Goal: Task Accomplishment & Management: Use online tool/utility

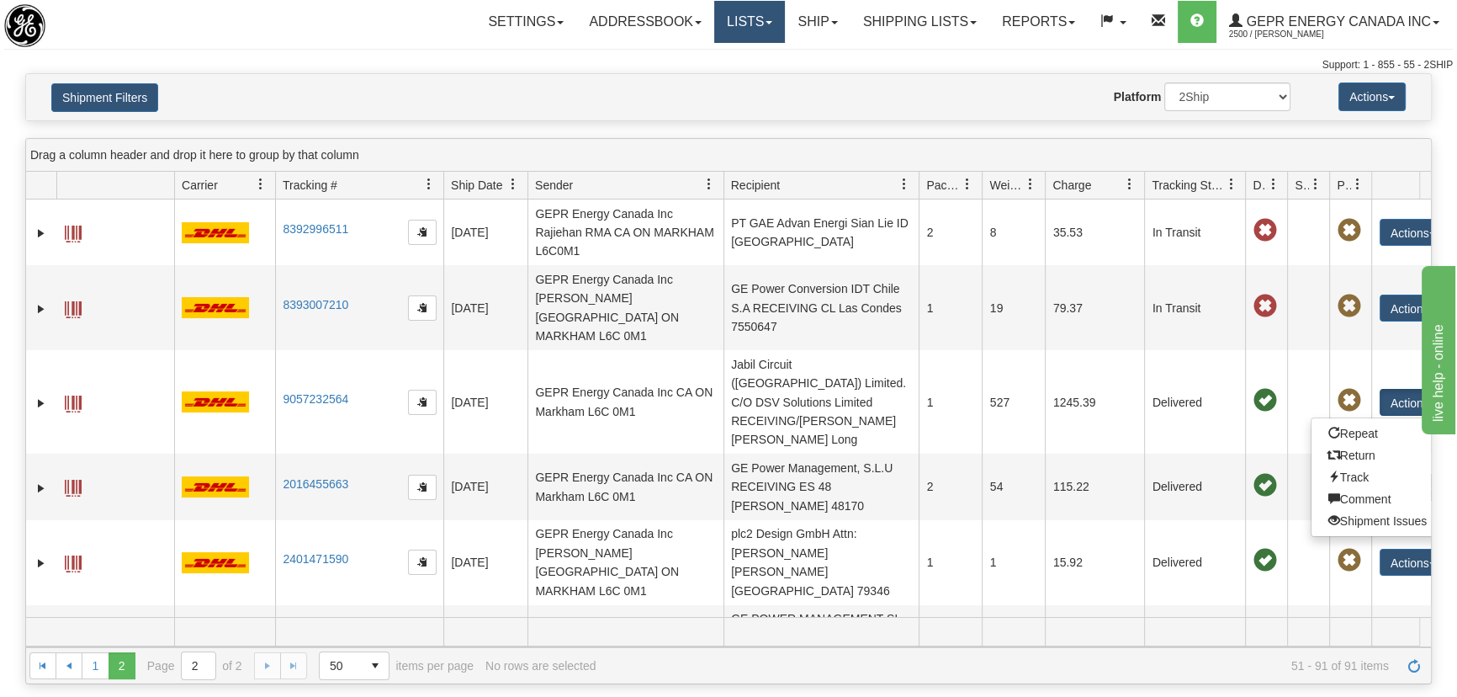
scroll to position [458, 0]
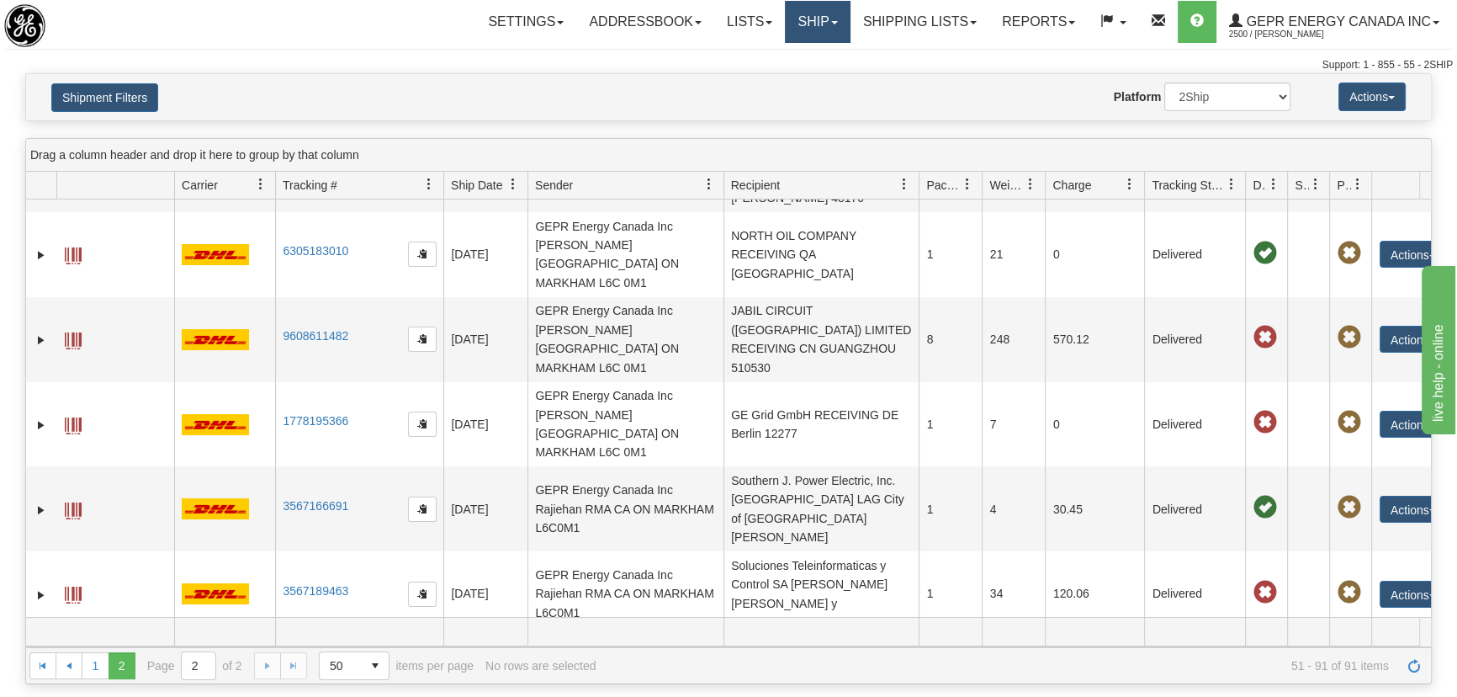
click at [831, 24] on span at bounding box center [834, 22] width 7 height 3
click at [788, 50] on link "Ship Screen" at bounding box center [773, 59] width 152 height 22
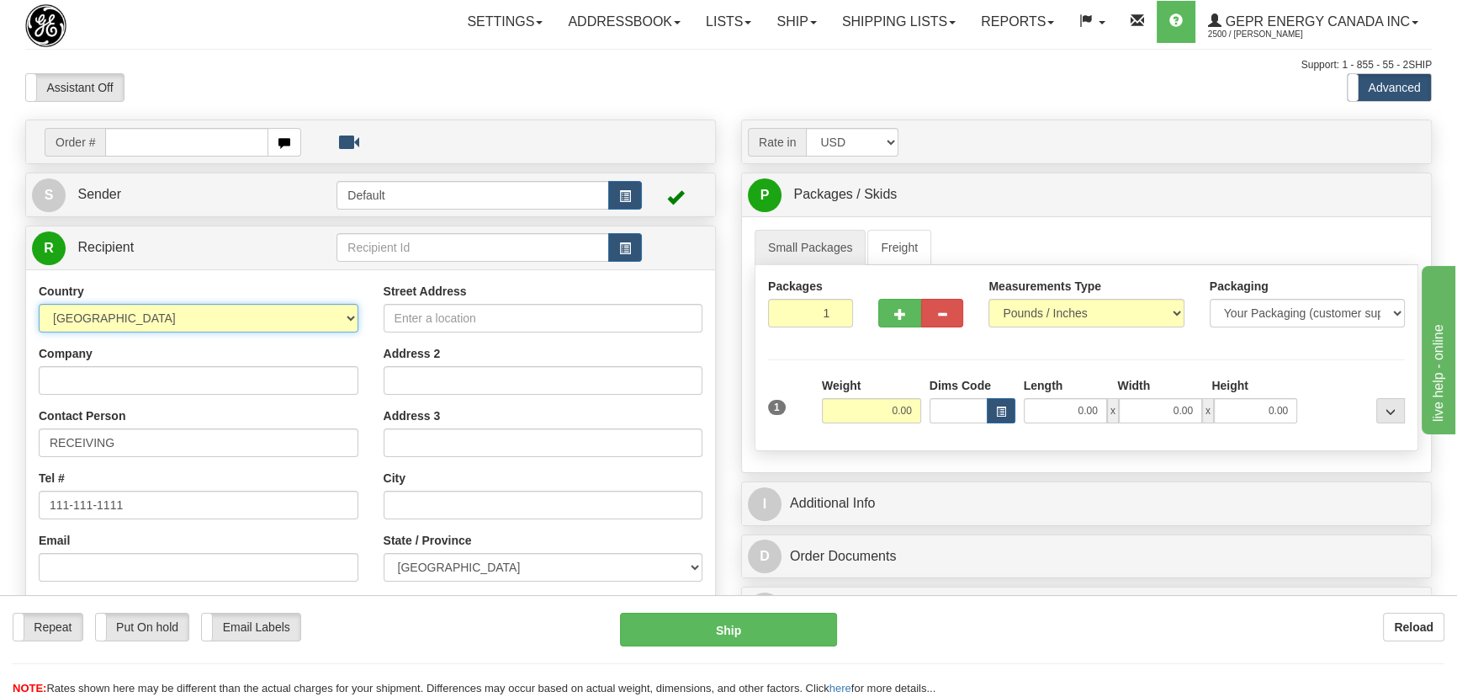
click at [237, 324] on select "[GEOGRAPHIC_DATA] [GEOGRAPHIC_DATA] [GEOGRAPHIC_DATA] [GEOGRAPHIC_DATA] [US_STA…" at bounding box center [199, 318] width 320 height 29
select select "US"
click at [39, 304] on select "[GEOGRAPHIC_DATA] [GEOGRAPHIC_DATA] [GEOGRAPHIC_DATA] [GEOGRAPHIC_DATA] [US_STA…" at bounding box center [199, 318] width 320 height 29
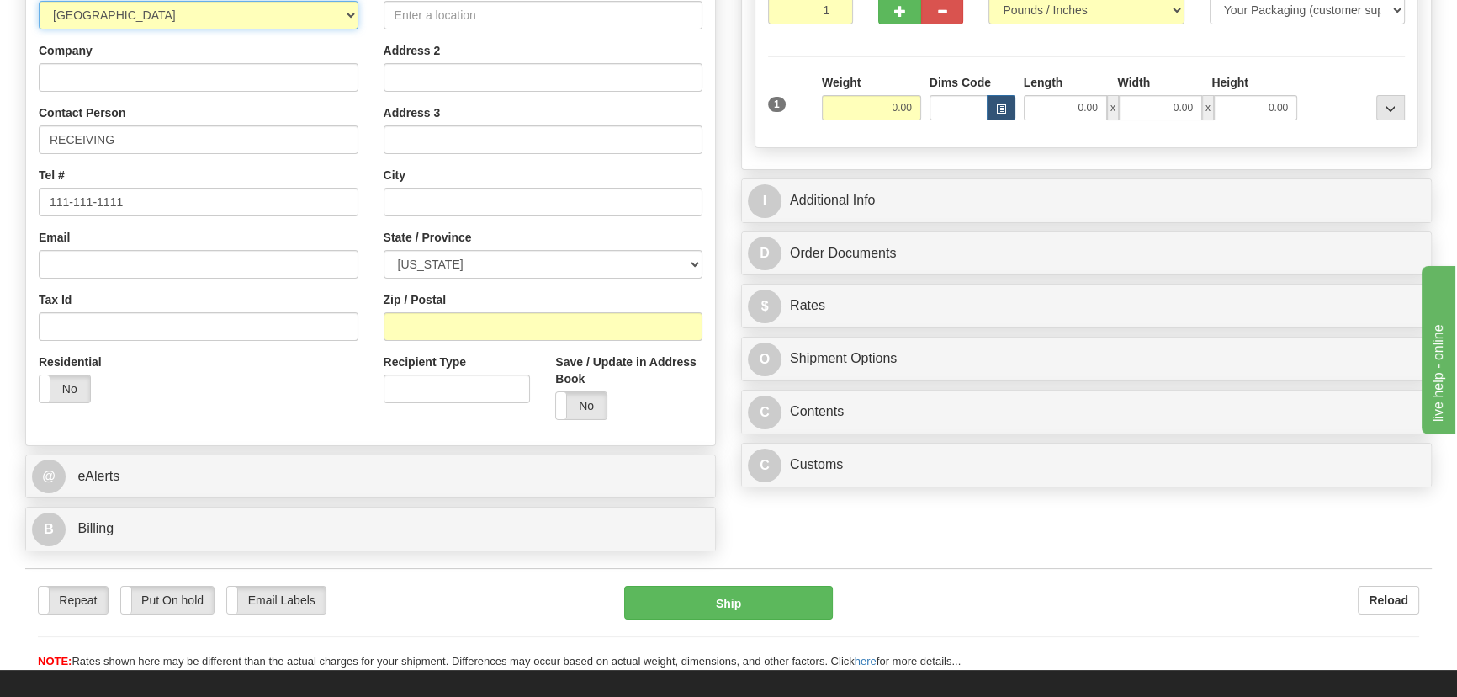
scroll to position [305, 0]
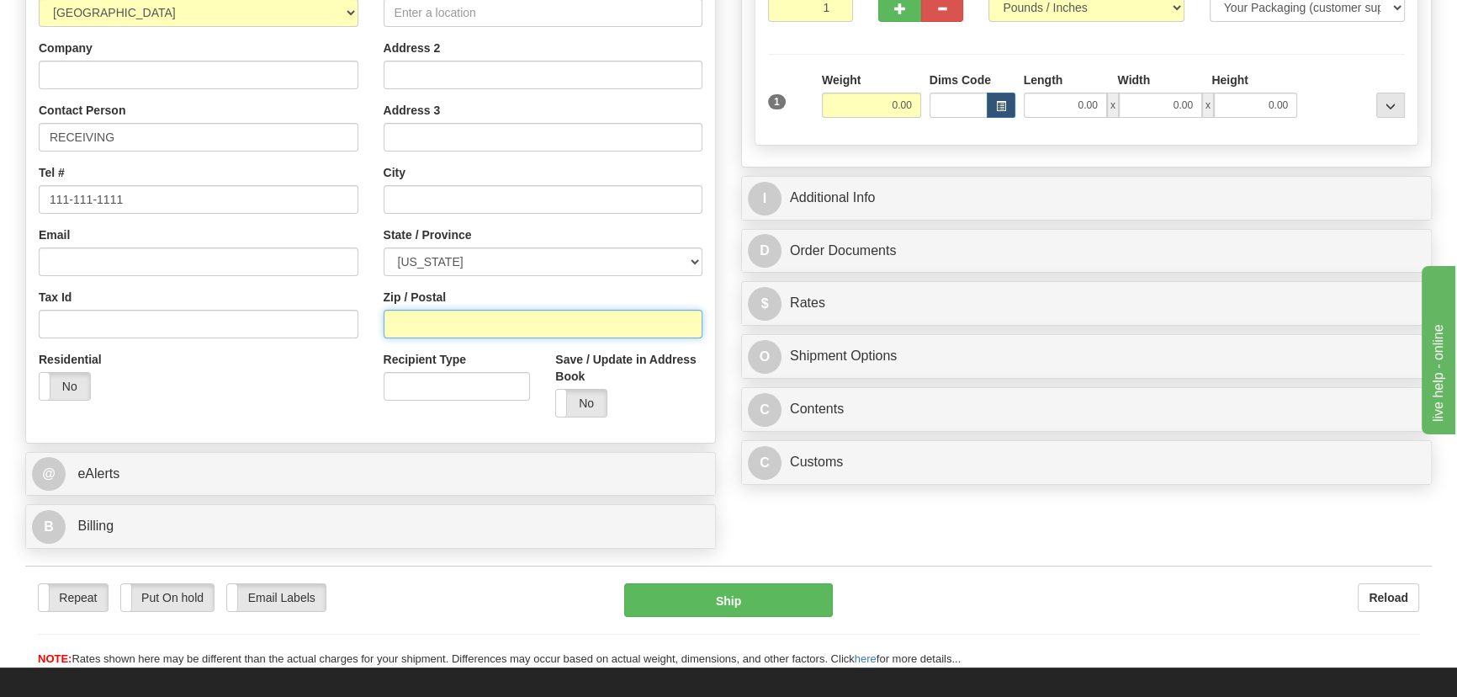
drag, startPoint x: 497, startPoint y: 318, endPoint x: 488, endPoint y: 320, distance: 9.4
click at [497, 318] on input "Zip / Postal" at bounding box center [544, 324] width 320 height 29
paste input "74012"
type input "74012"
click at [312, 393] on div "Residential Yes No" at bounding box center [198, 382] width 345 height 62
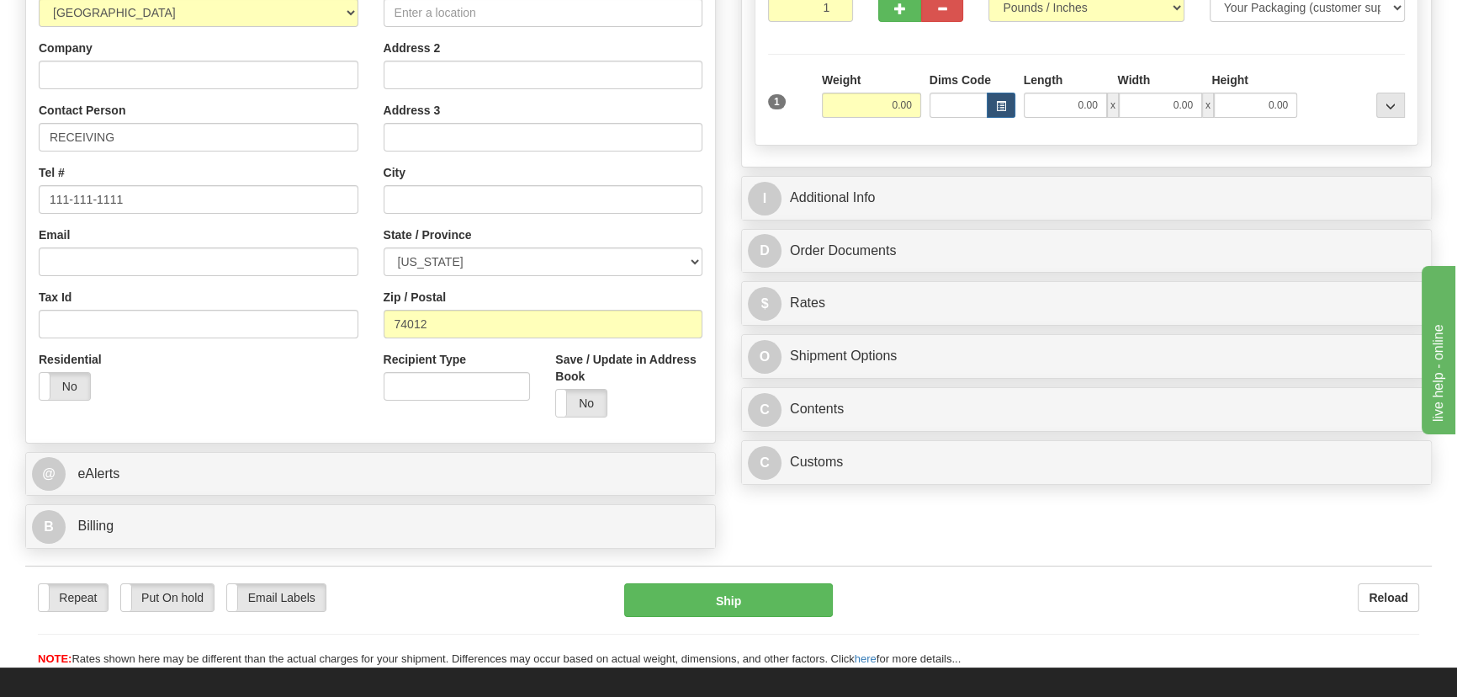
type input "BROKEN ARROW"
select select "OK"
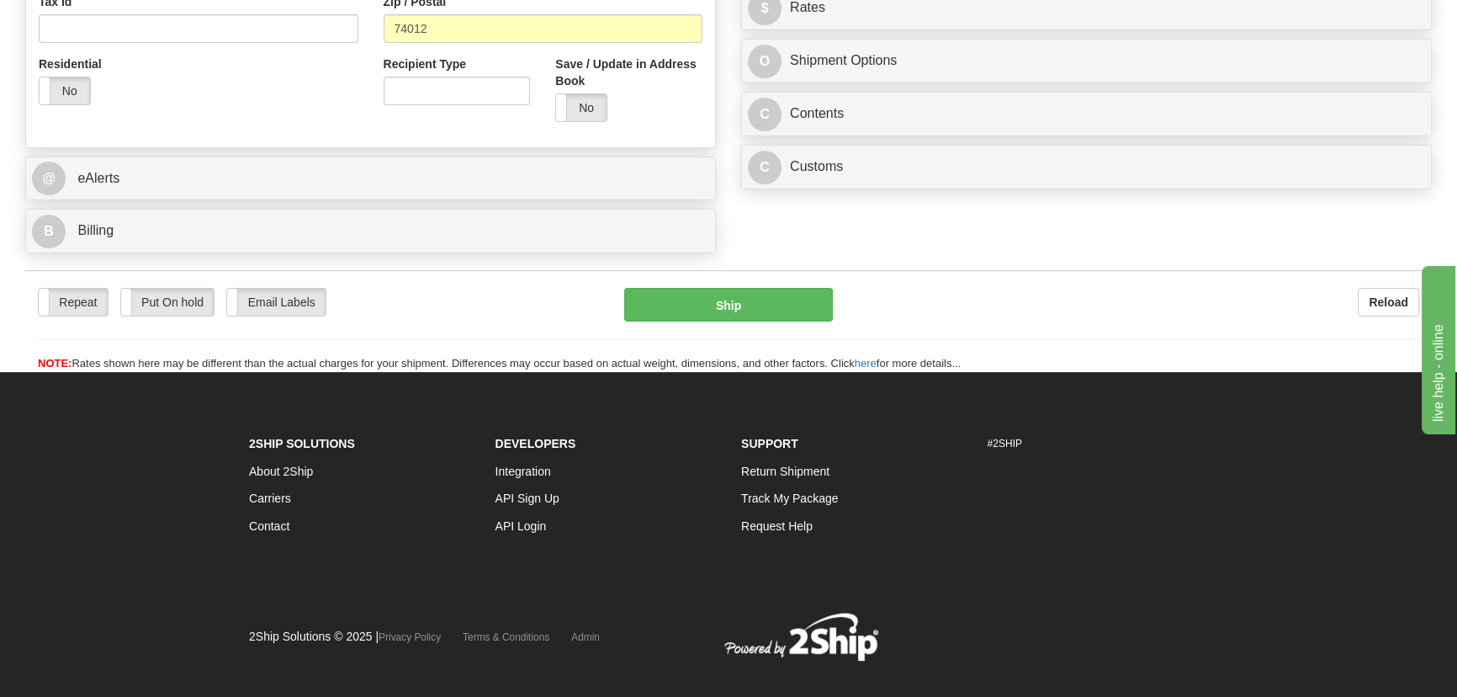
scroll to position [612, 0]
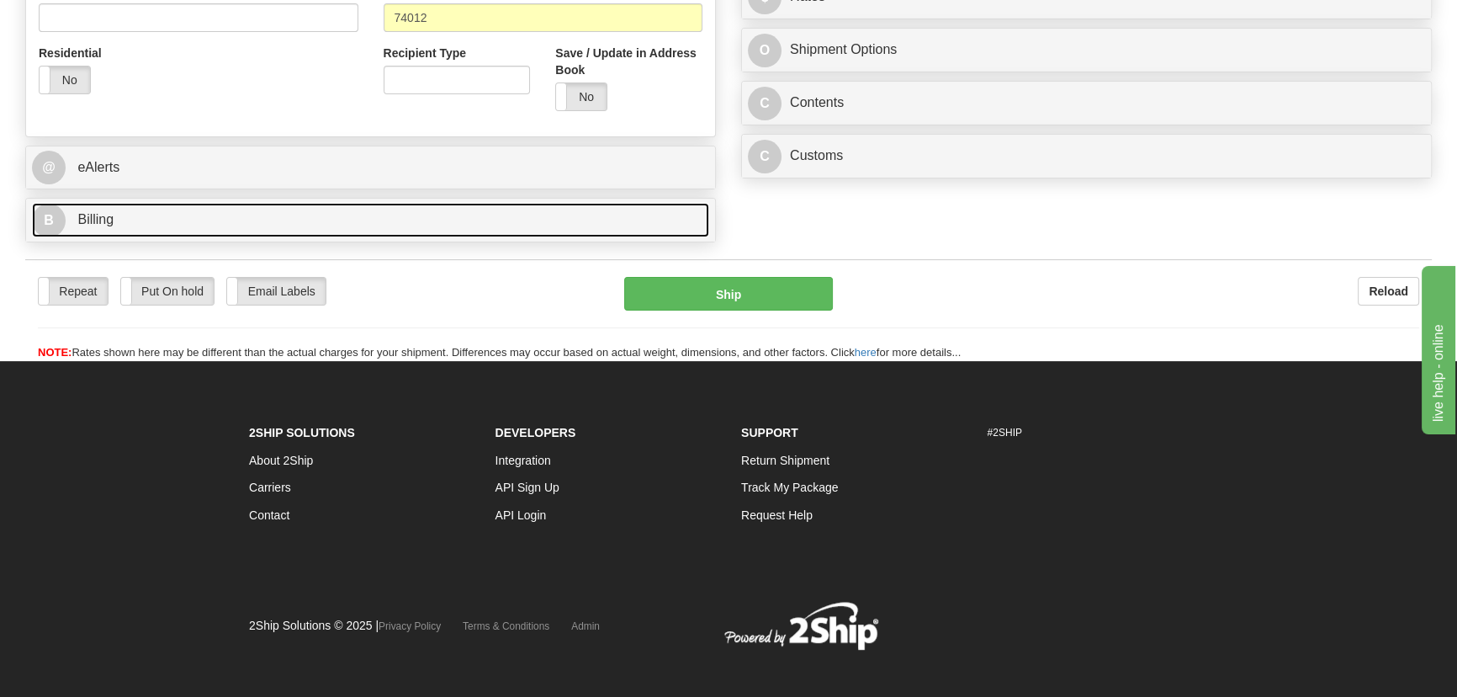
click at [378, 230] on link "B Billing" at bounding box center [370, 220] width 677 height 34
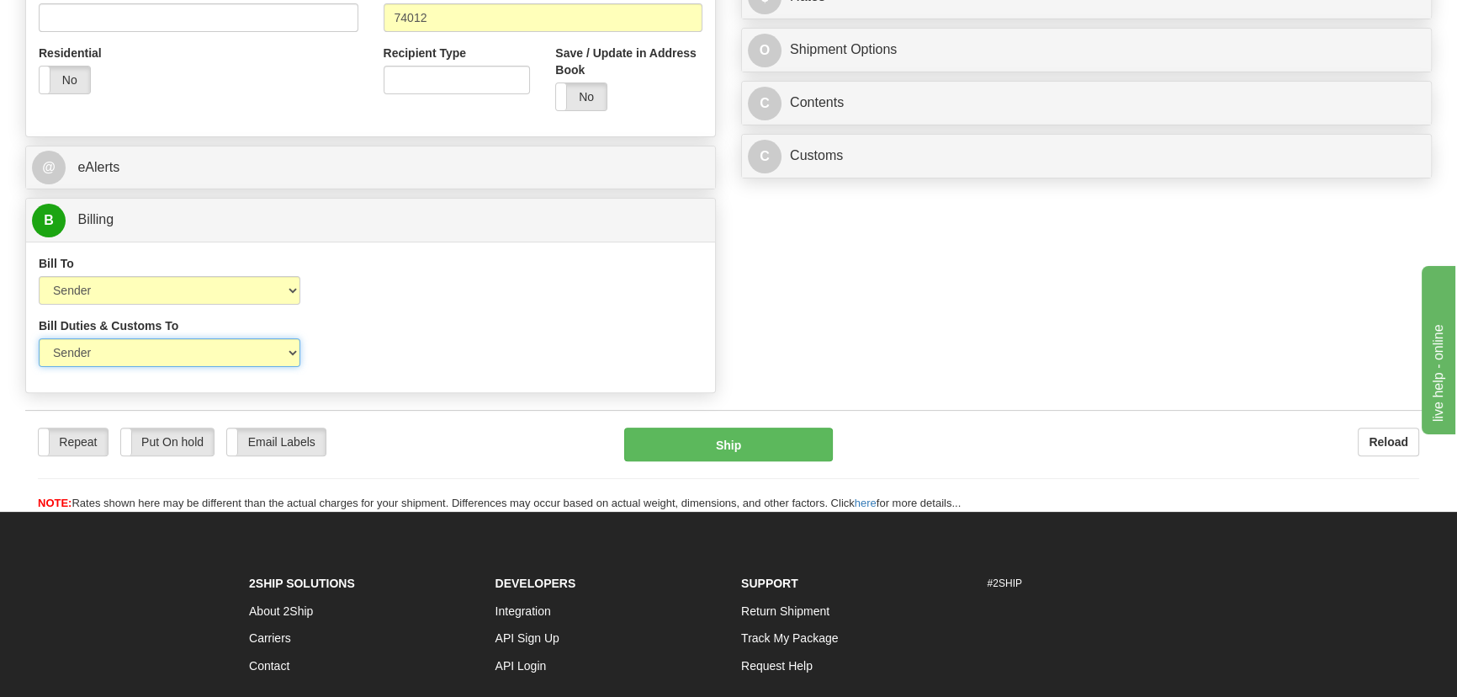
click at [236, 346] on select "Sender Recipient Third Party" at bounding box center [170, 352] width 262 height 29
select select "2"
click at [39, 338] on select "Sender Recipient Third Party" at bounding box center [170, 352] width 262 height 29
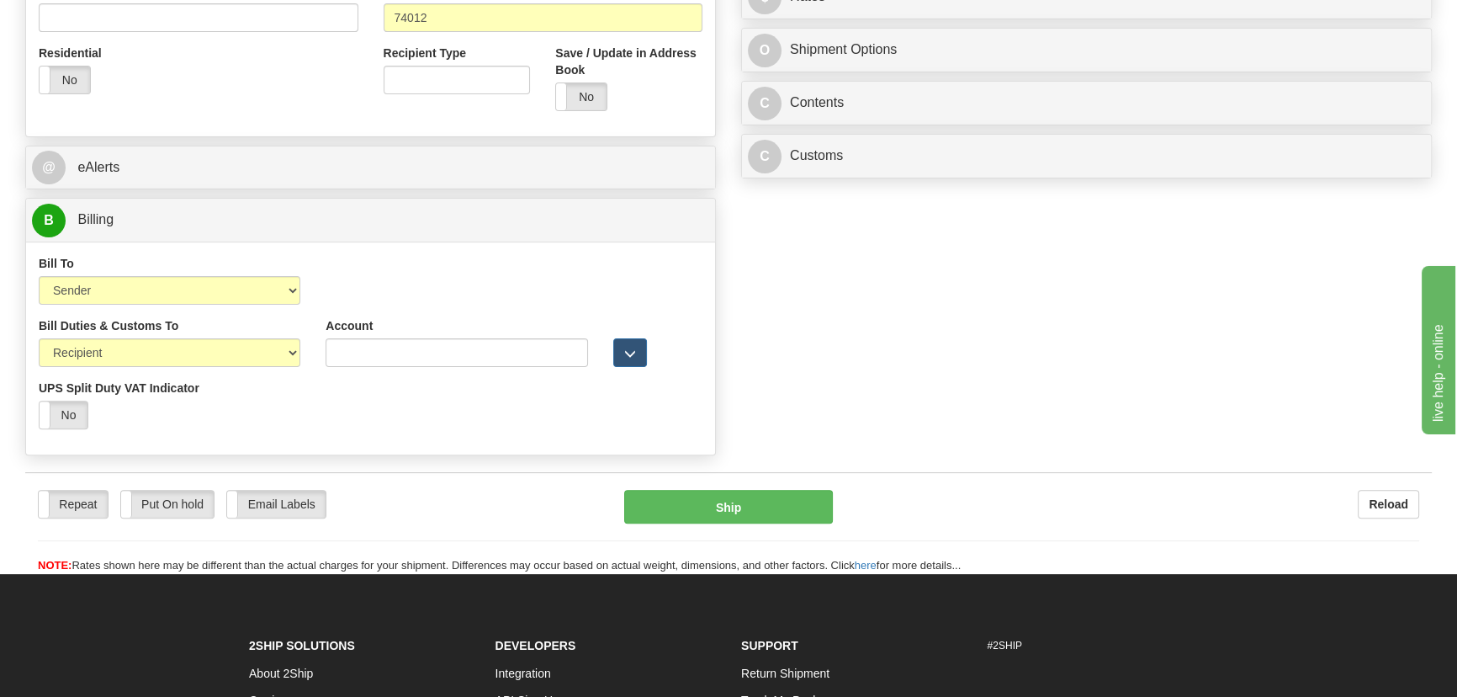
click at [403, 337] on div "Account" at bounding box center [457, 342] width 262 height 50
click at [403, 353] on input "Account" at bounding box center [457, 352] width 262 height 29
paste input "74012"
type input "74012"
drag, startPoint x: 403, startPoint y: 353, endPoint x: 178, endPoint y: 354, distance: 224.6
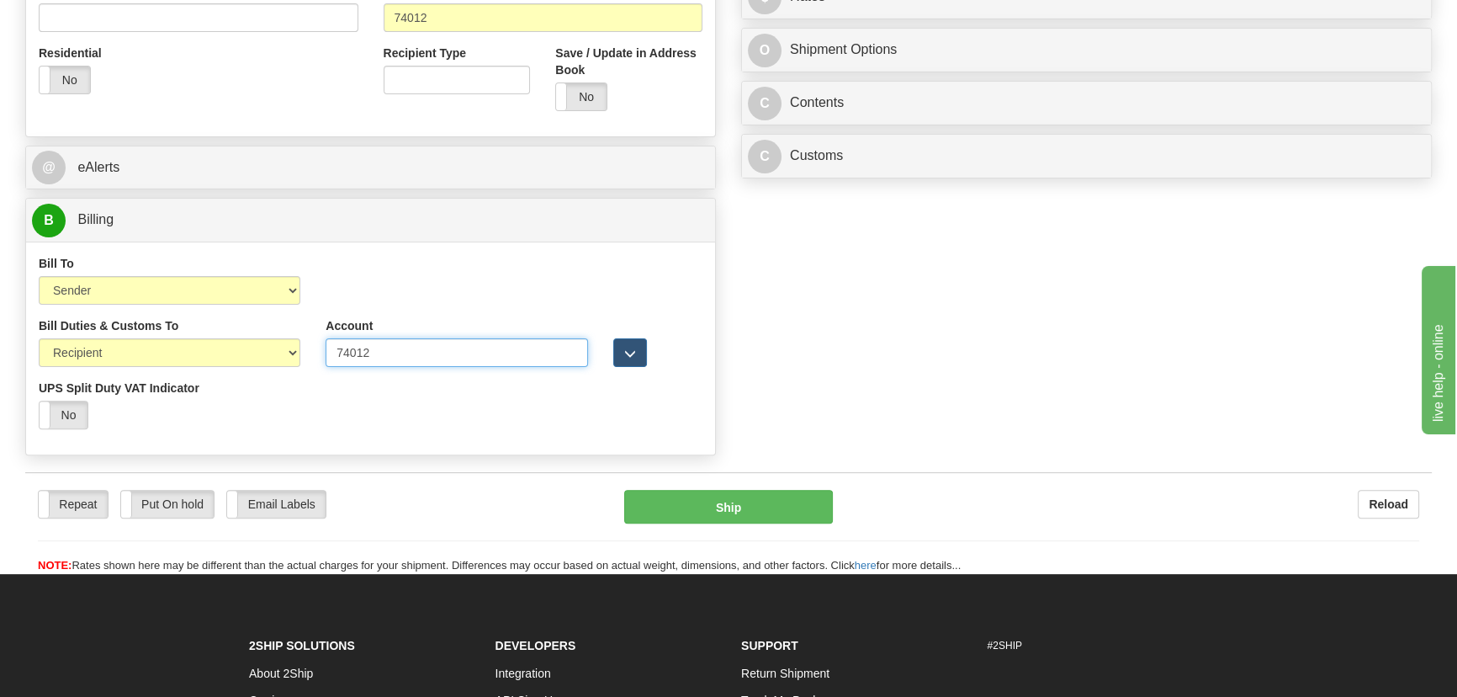
click at [178, 354] on div "Bill Duties & Customs To Sender Recipient Third Party UPS Split Duty VAT Indica…" at bounding box center [370, 379] width 689 height 125
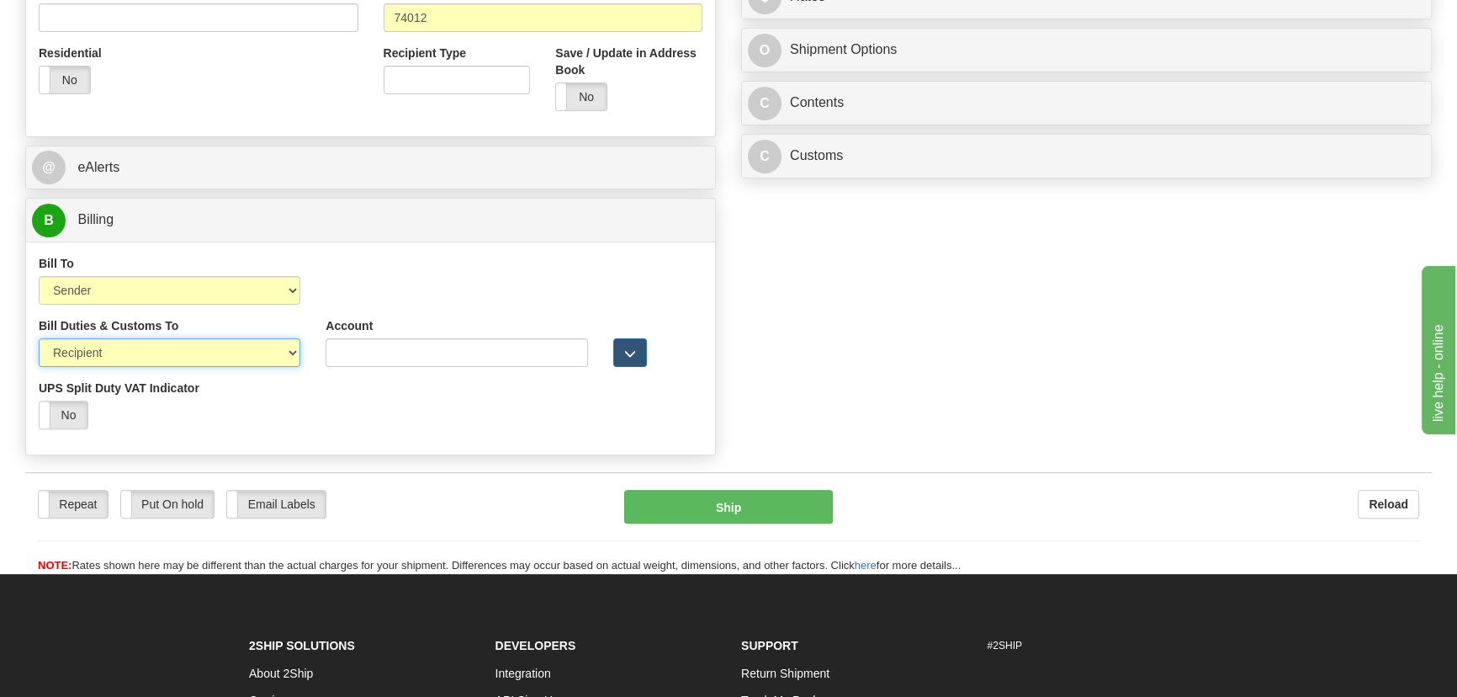
click at [203, 352] on select "Sender Recipient Third Party" at bounding box center [170, 352] width 262 height 29
select select "1"
click at [39, 338] on select "Sender Recipient Third Party" at bounding box center [170, 352] width 262 height 29
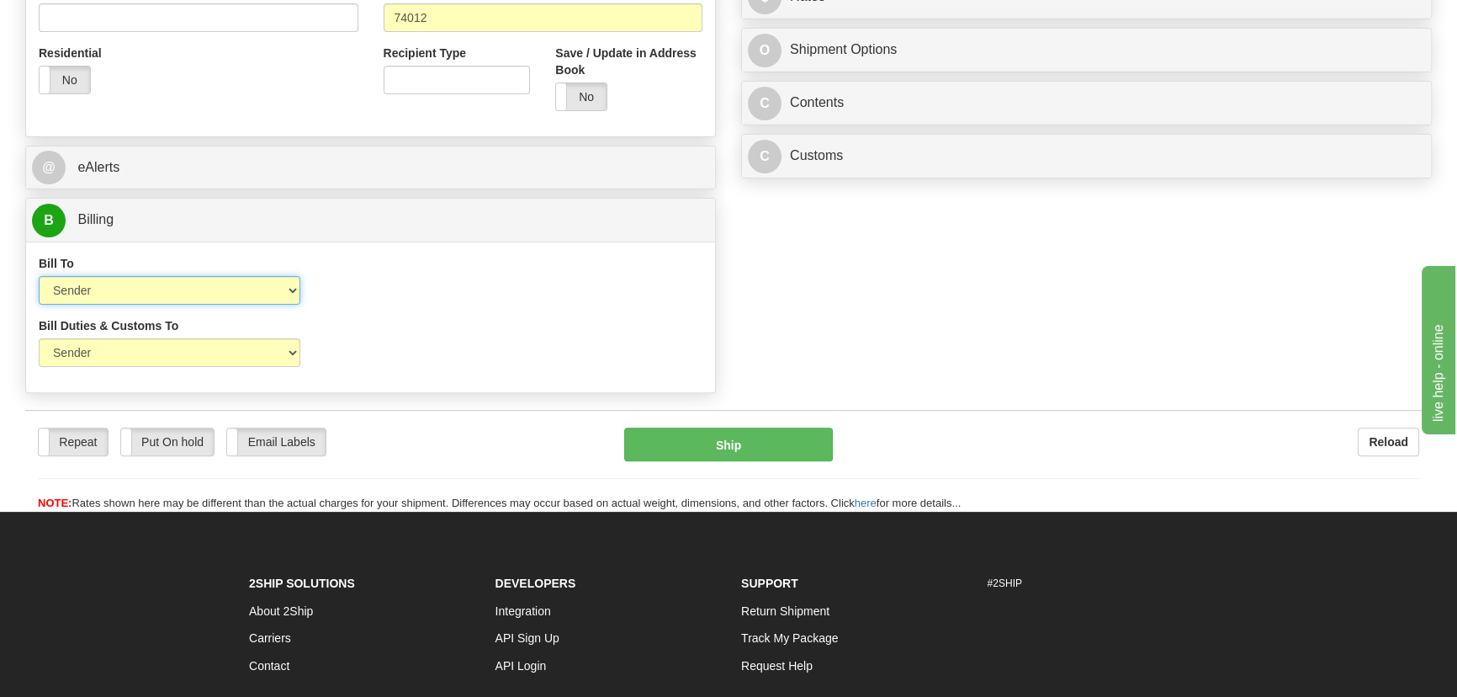
click at [240, 299] on select "Sender Recipient Third Party Collect" at bounding box center [170, 290] width 262 height 29
select select "2"
click at [39, 276] on select "Sender Recipient Third Party Collect" at bounding box center [170, 290] width 262 height 29
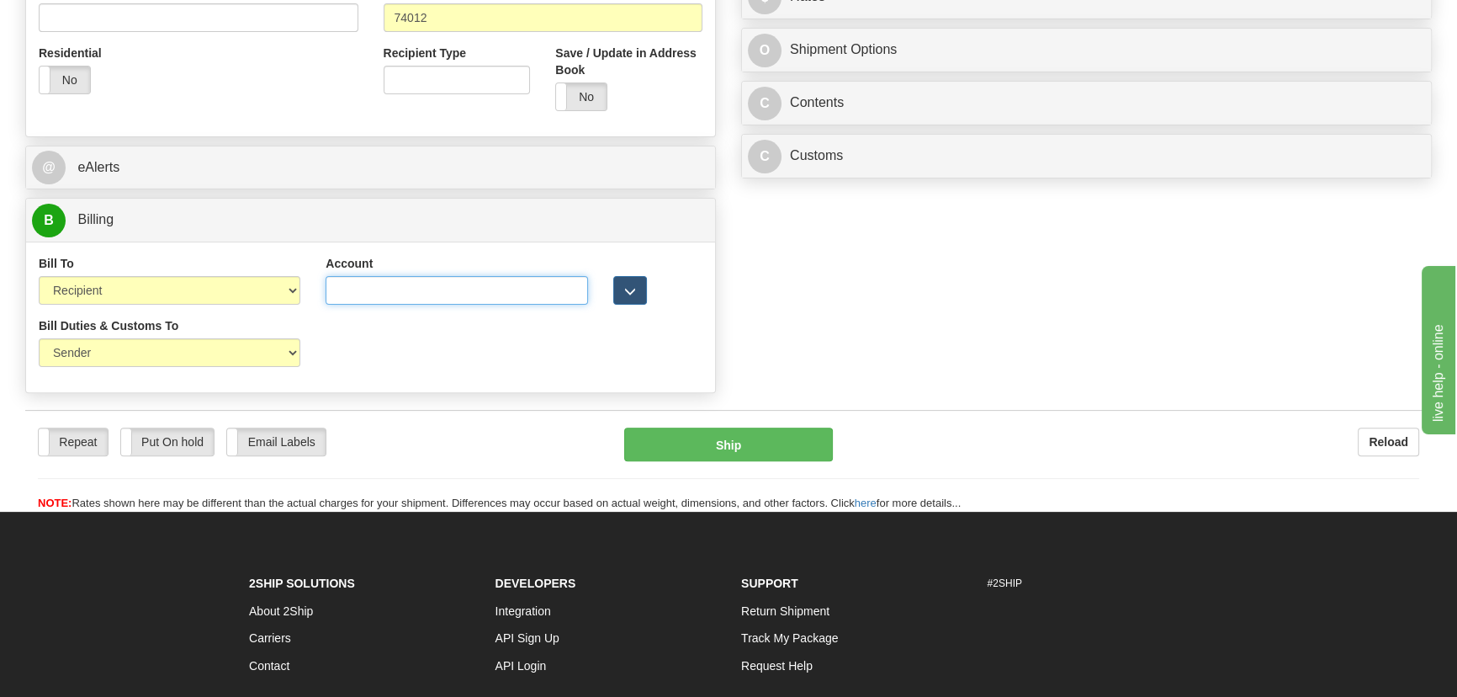
click at [380, 292] on input "Account" at bounding box center [457, 290] width 262 height 29
paste input "134039388"
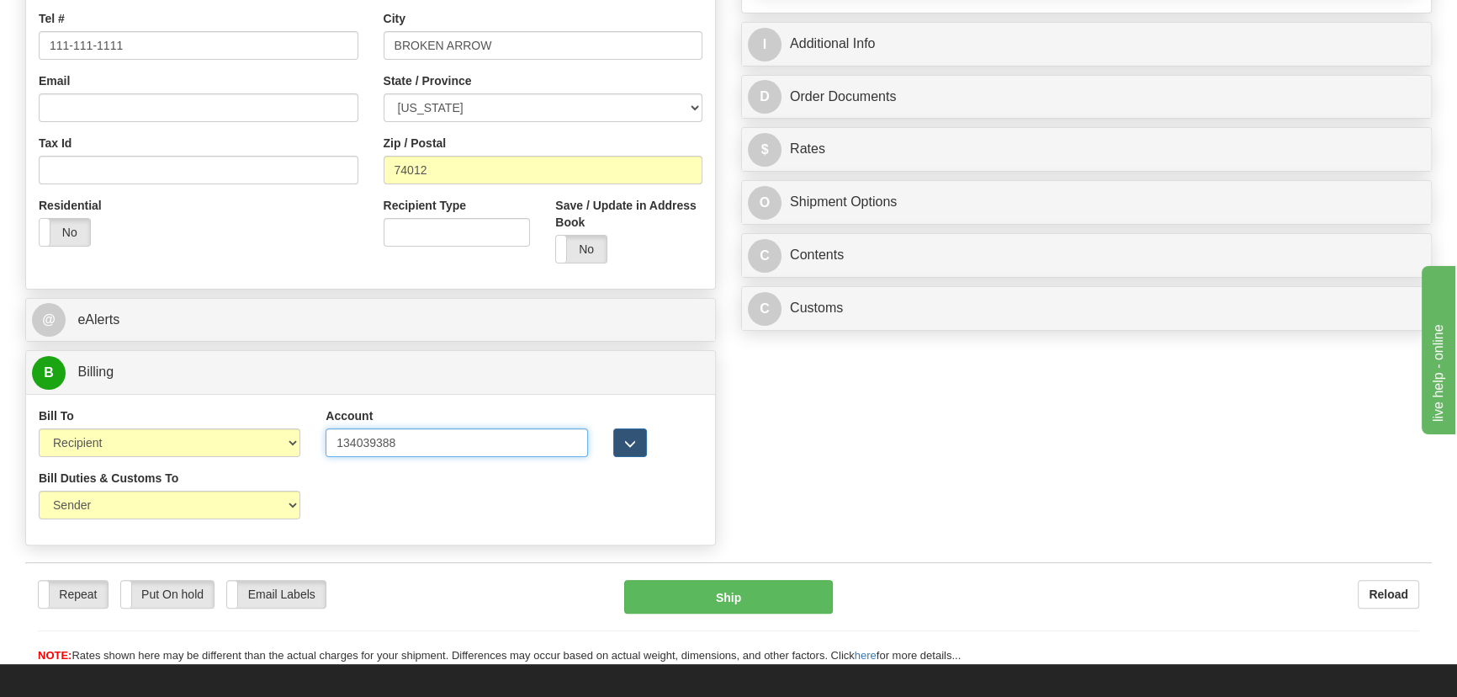
scroll to position [458, 0]
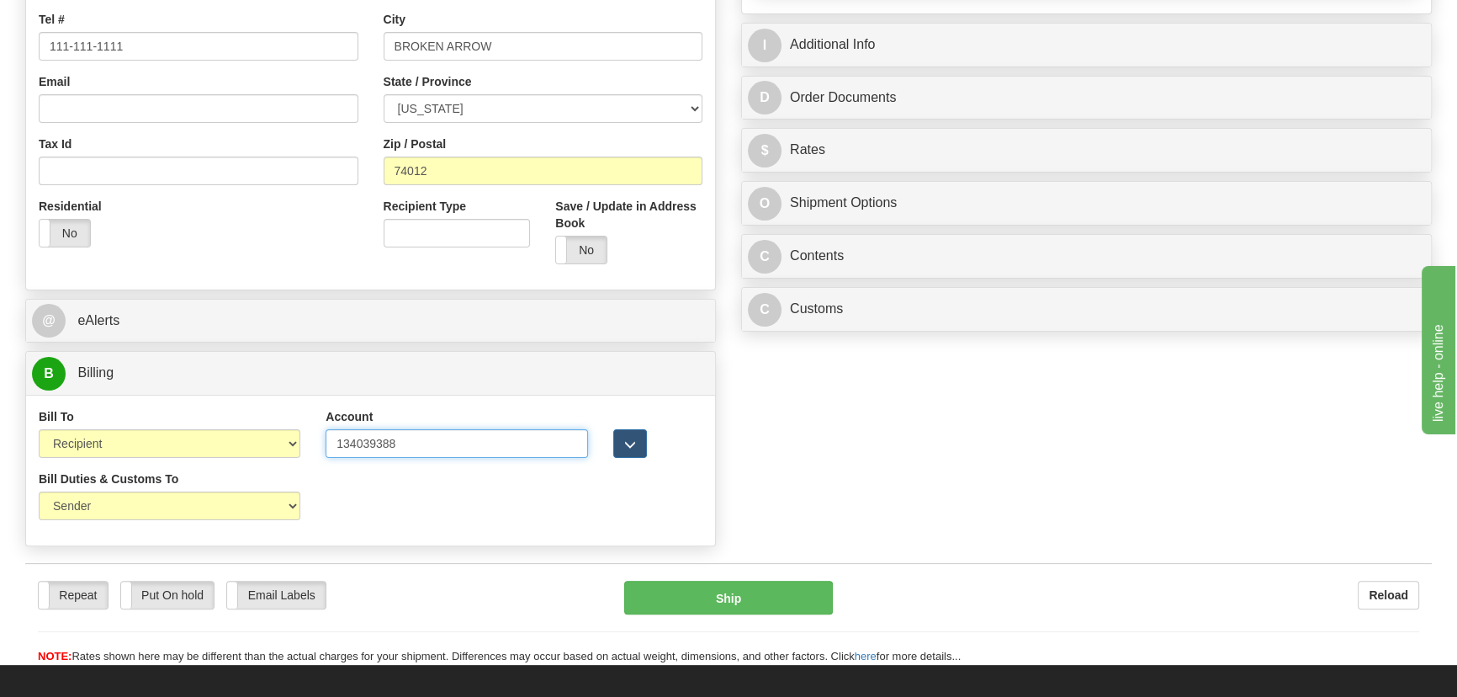
type input "134039388"
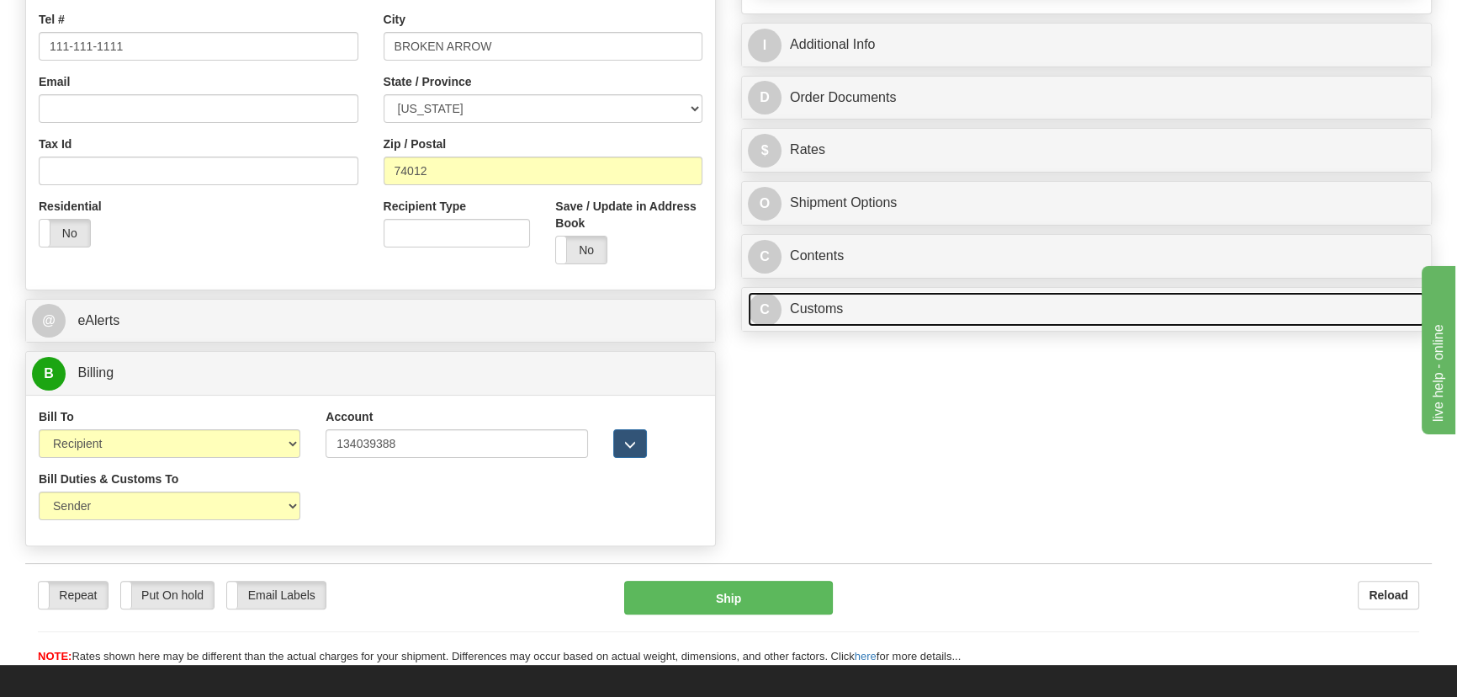
click at [960, 308] on link "C Customs" at bounding box center [1086, 309] width 677 height 34
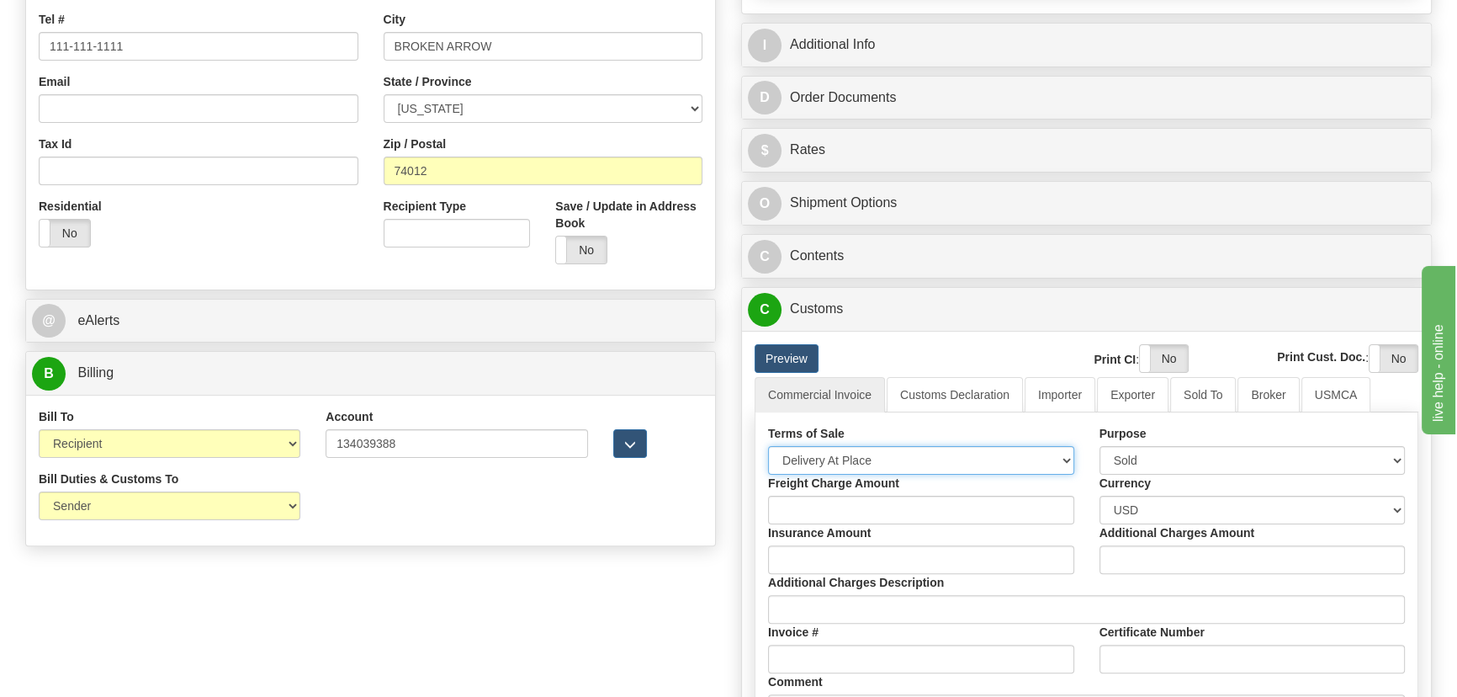
click at [887, 458] on select "Free Carrier Free On Board Ex Works Delivered Duty Unpaid Delivered Duty Paid C…" at bounding box center [921, 460] width 306 height 29
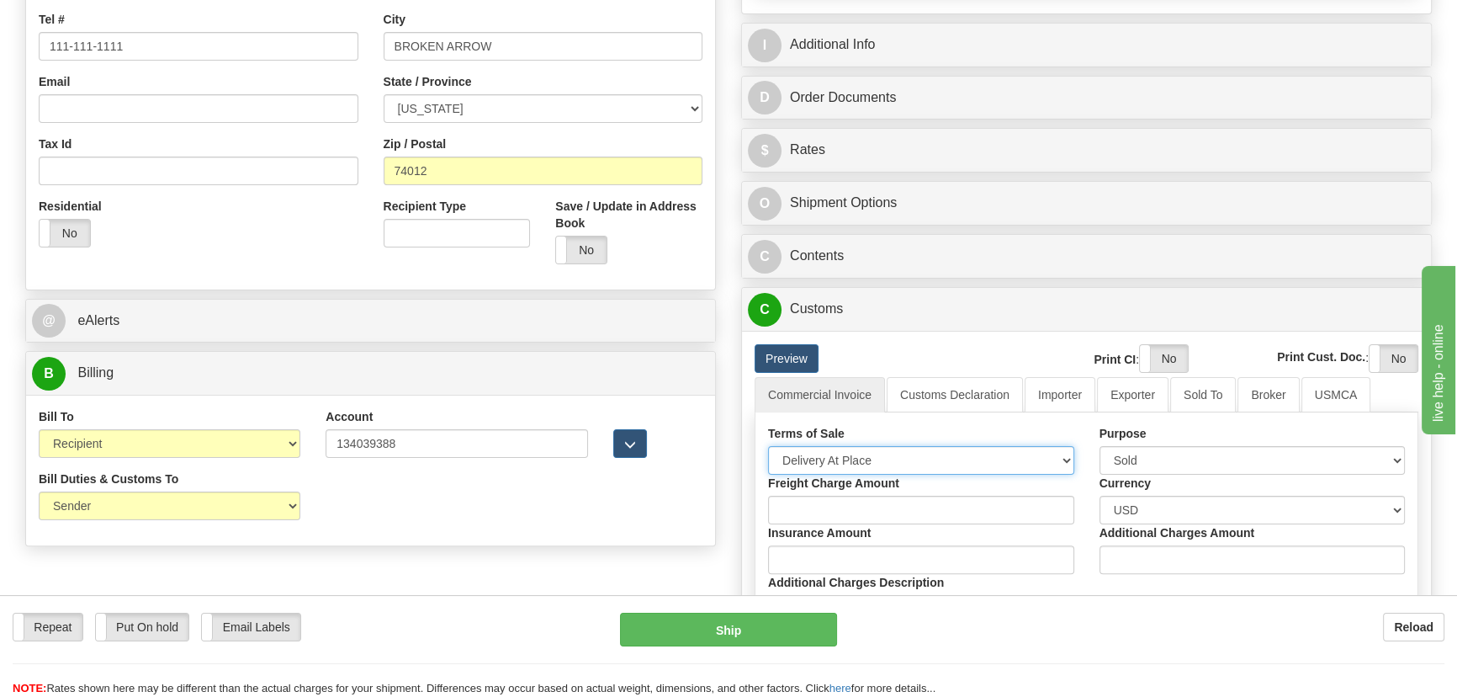
select select "7"
click at [768, 446] on select "Free Carrier Free On Board Ex Works Delivered Duty Unpaid Delivered Duty Paid C…" at bounding box center [921, 460] width 306 height 29
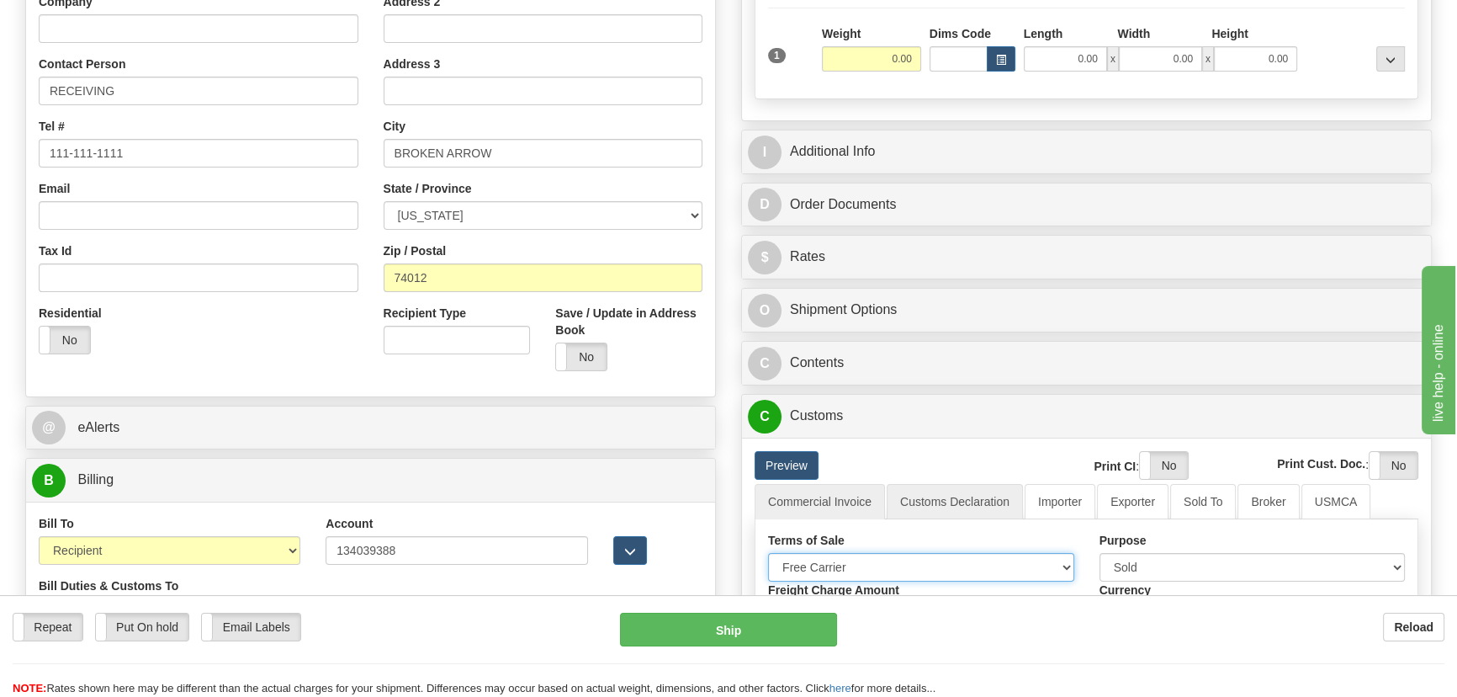
scroll to position [152, 0]
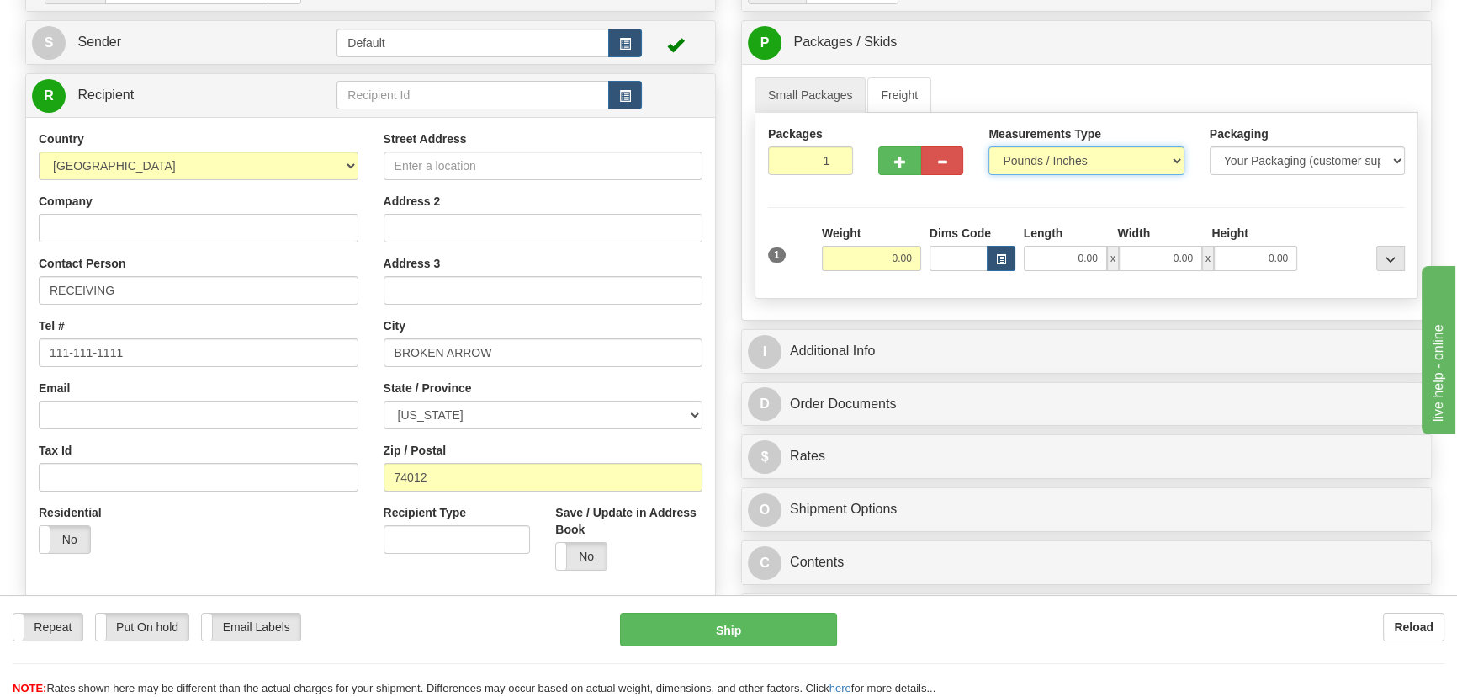
click at [1047, 160] on select "Pounds / Inches Kilograms / Centimeters" at bounding box center [1085, 160] width 195 height 29
click at [869, 257] on input "0.00" at bounding box center [871, 258] width 99 height 25
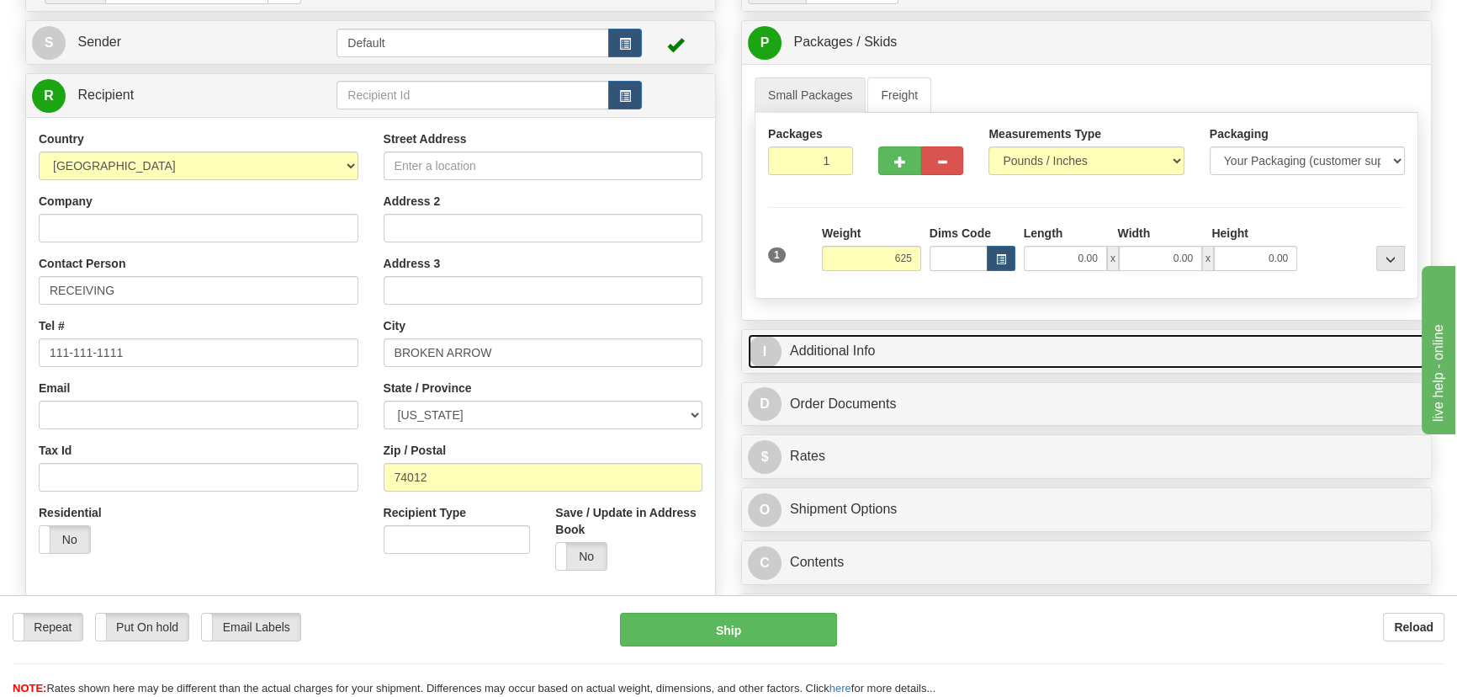
type input "625.00"
click at [1073, 356] on link "I Additional Info" at bounding box center [1086, 351] width 677 height 34
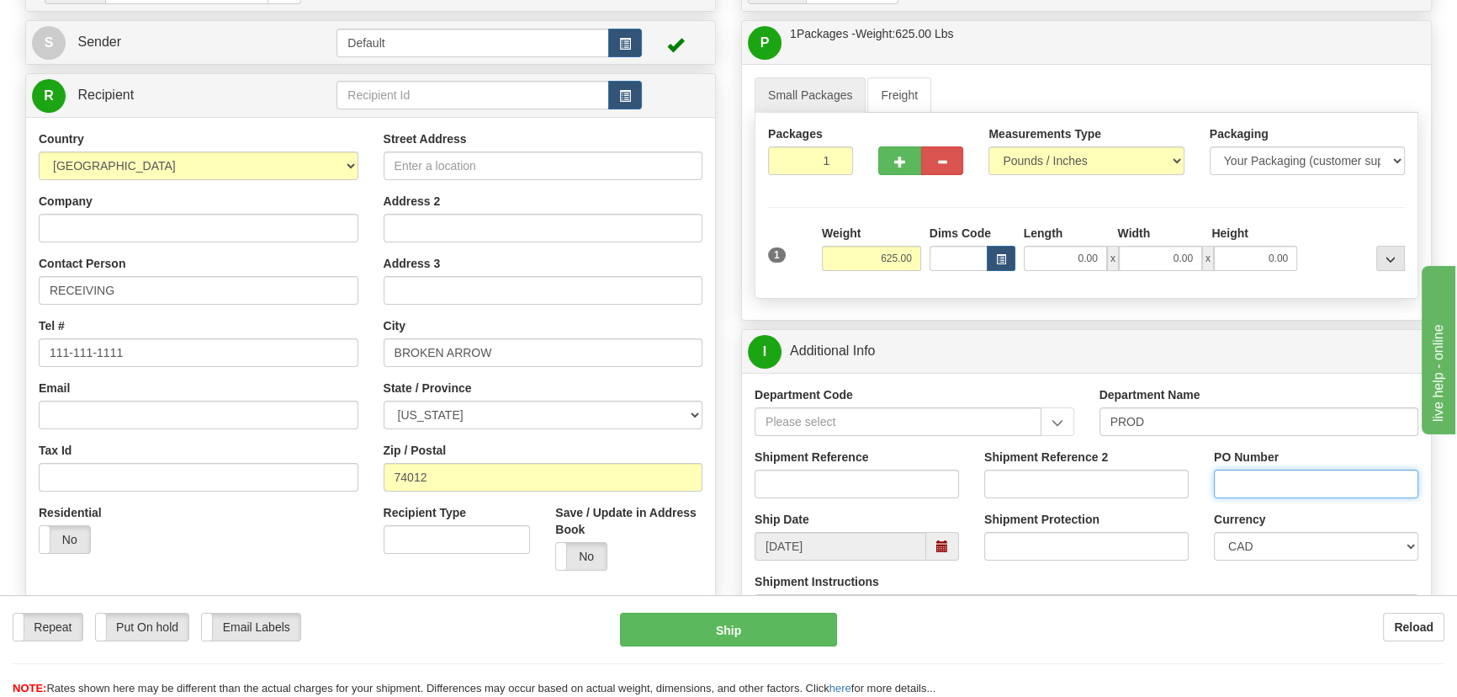
click at [1269, 490] on input "PO Number" at bounding box center [1316, 483] width 204 height 29
paste input "4512157397OLS9951936"
type input "4512157397OLS9951936"
click at [885, 482] on input "Shipment Reference" at bounding box center [857, 483] width 204 height 29
type input "5399004298"
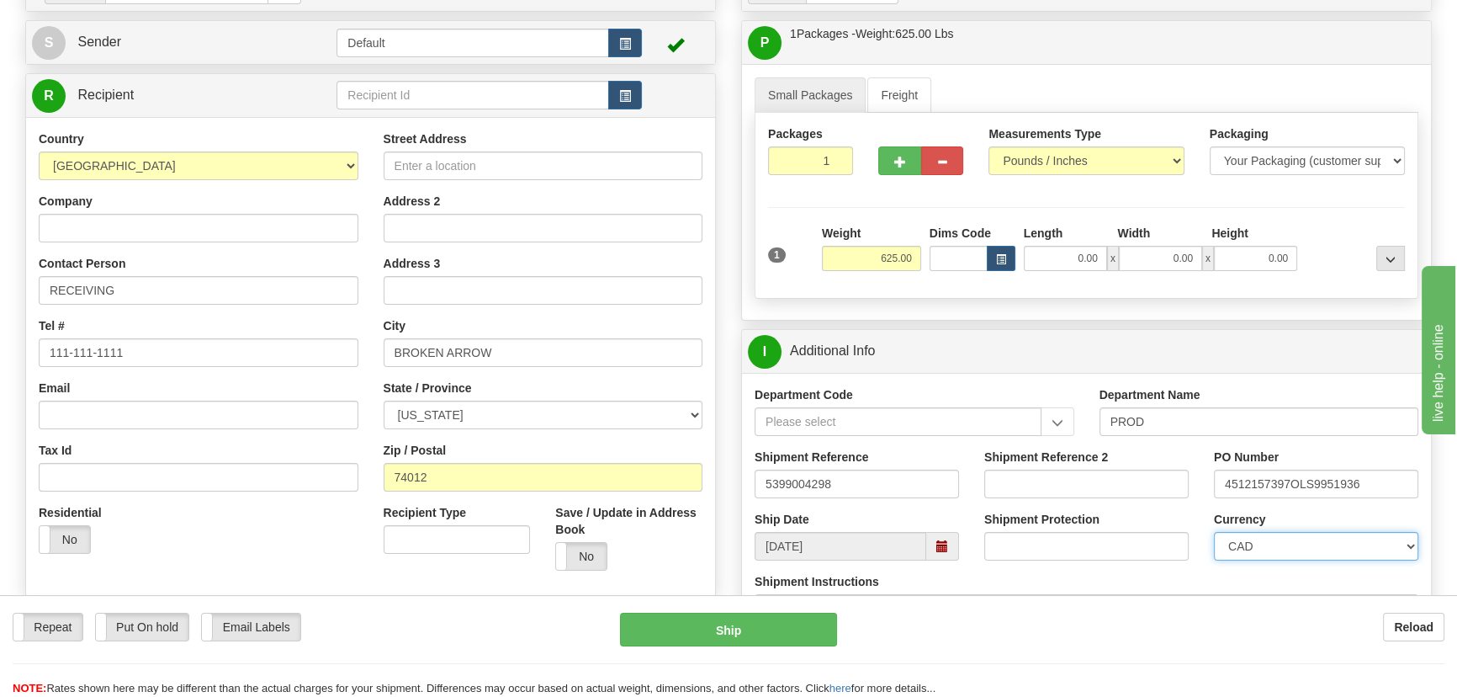
click at [1287, 545] on select "CAD USD EUR ZAR [PERSON_NAME] ARN AUD AUS AWG BBD BFR BGN BHD BMD BND BRC BRL C…" at bounding box center [1316, 546] width 204 height 29
select select "1"
click at [1214, 532] on select "CAD USD EUR ZAR [PERSON_NAME] ARN AUD AUS AWG BBD BFR BGN BHD BMD BND BRC BRL C…" at bounding box center [1316, 546] width 204 height 29
drag, startPoint x: 1053, startPoint y: 265, endPoint x: 1151, endPoint y: 283, distance: 99.2
click at [1152, 283] on div "1 Weight 625.00 Dims Code" at bounding box center [1086, 255] width 637 height 61
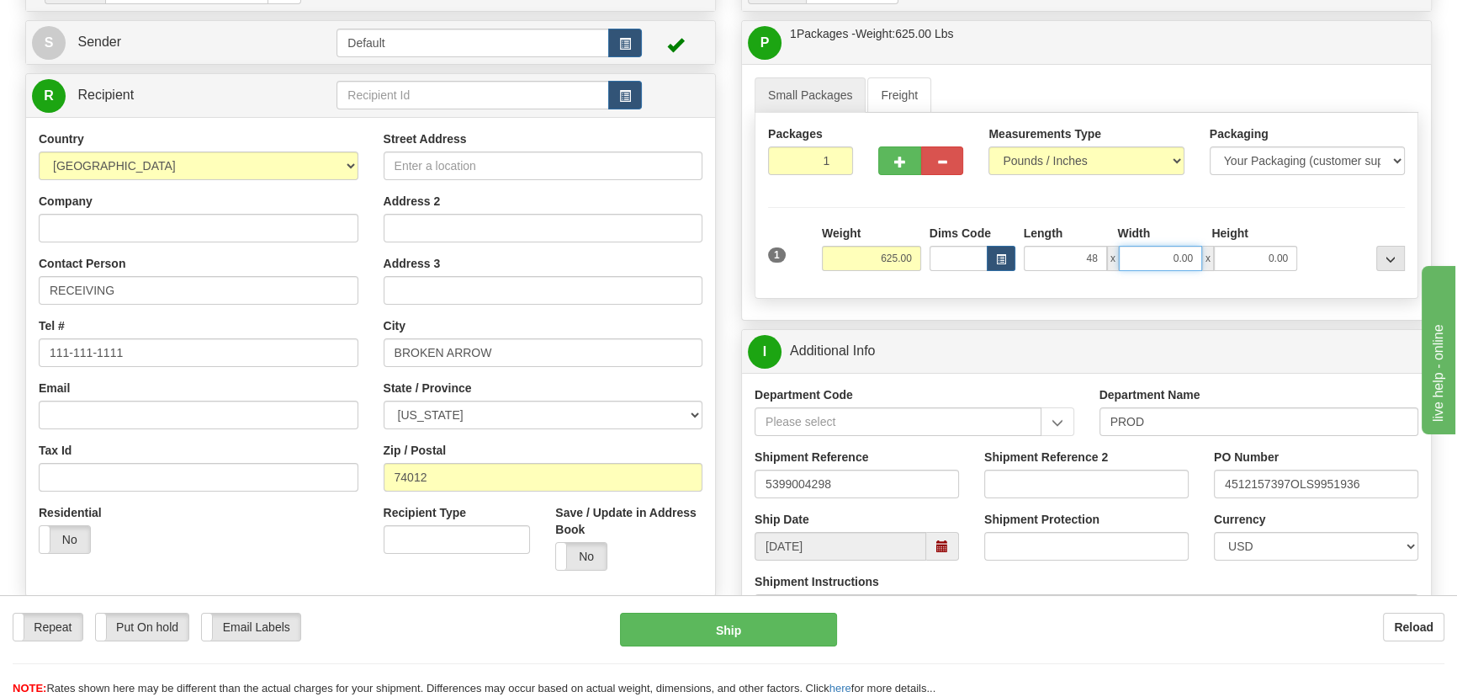
type input "48.00"
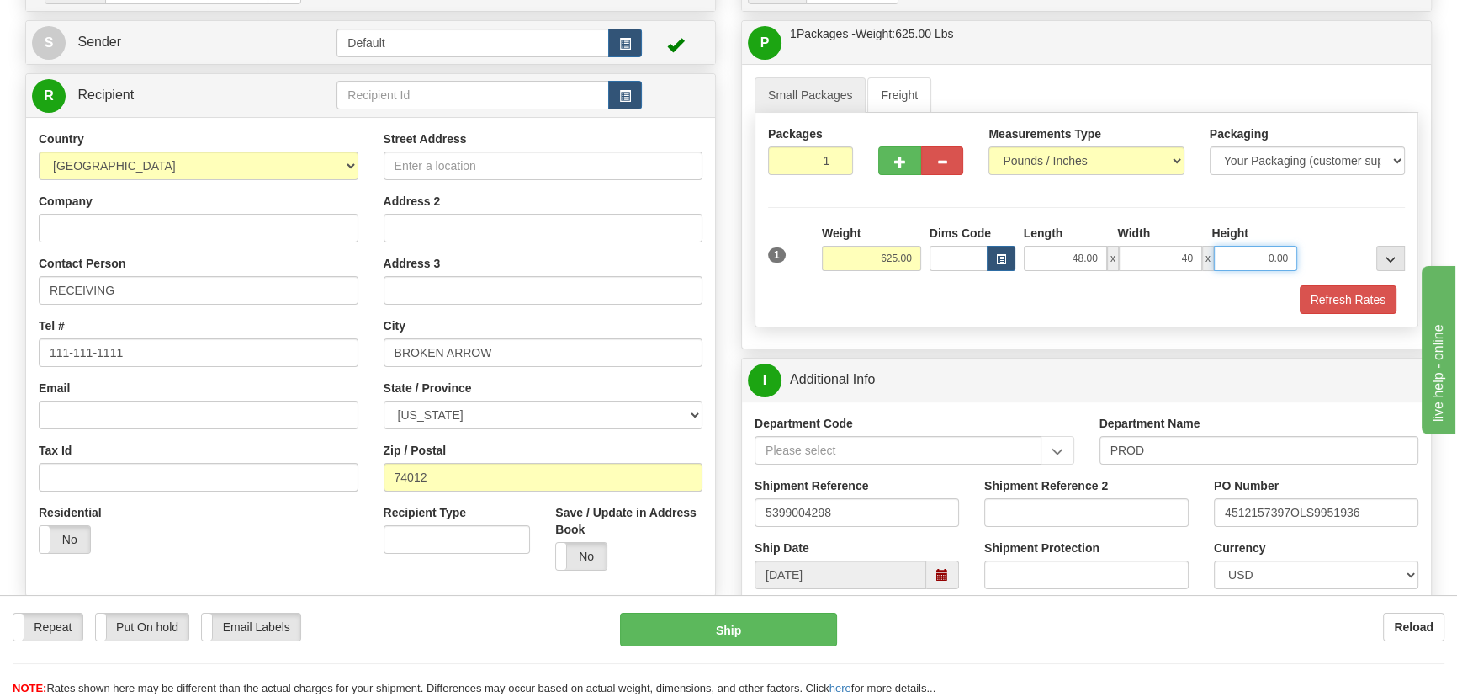
type input "40.00"
type input "52.00"
click at [1334, 210] on div "Packages 1 1 Measurements Type" at bounding box center [1087, 220] width 664 height 215
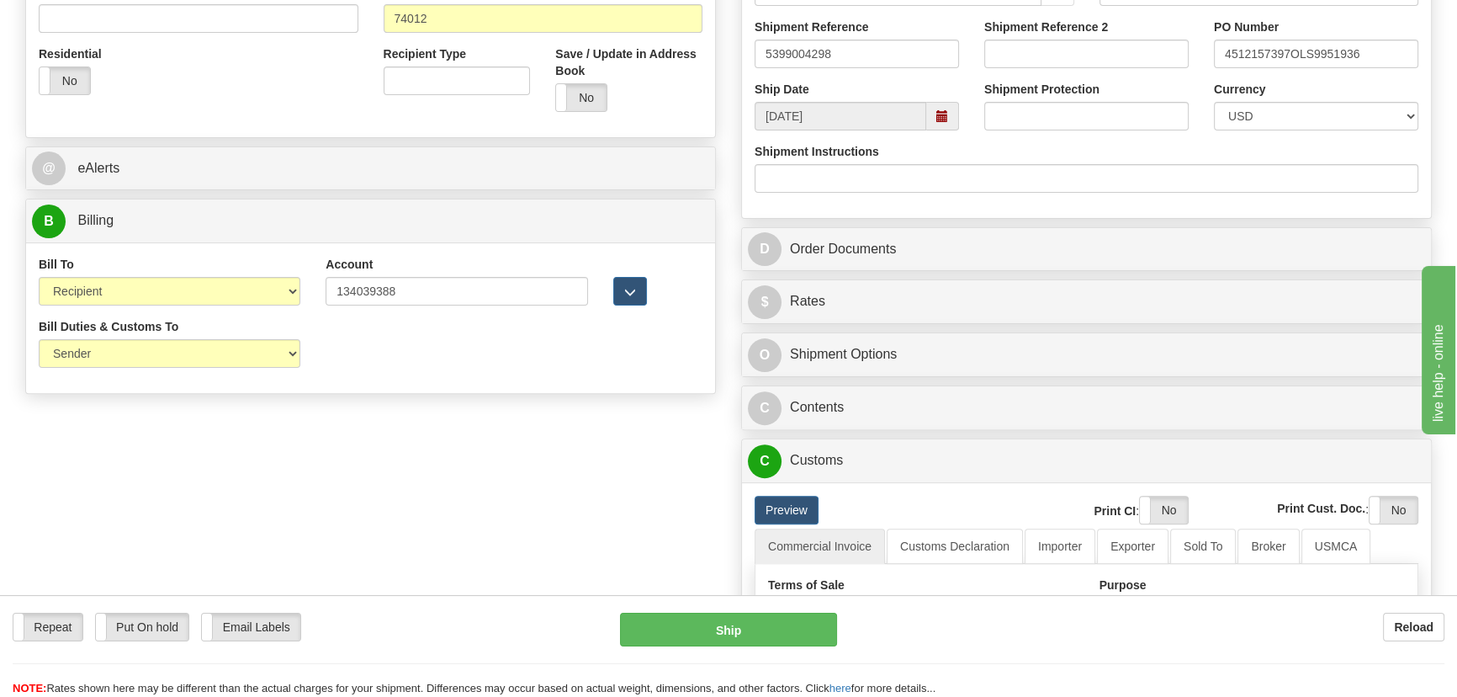
scroll to position [612, 0]
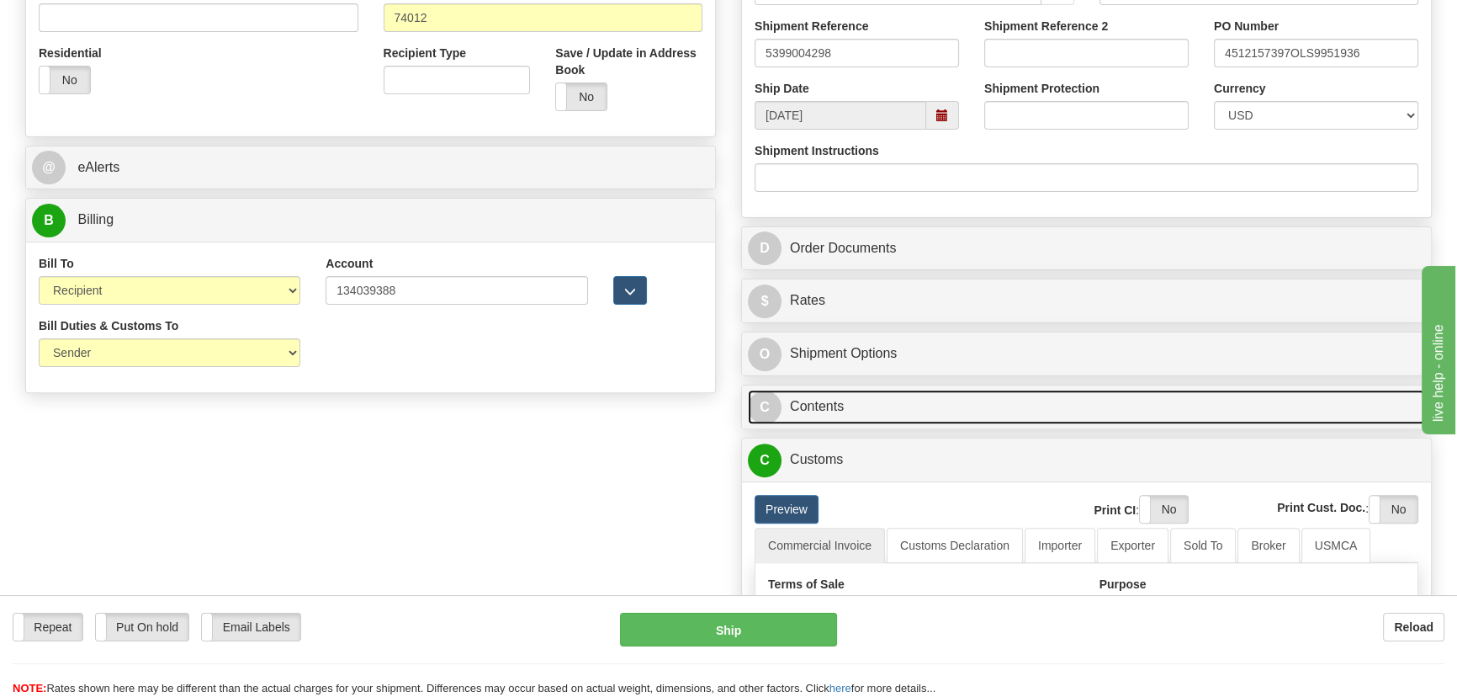
click at [956, 399] on link "C Contents" at bounding box center [1086, 406] width 677 height 34
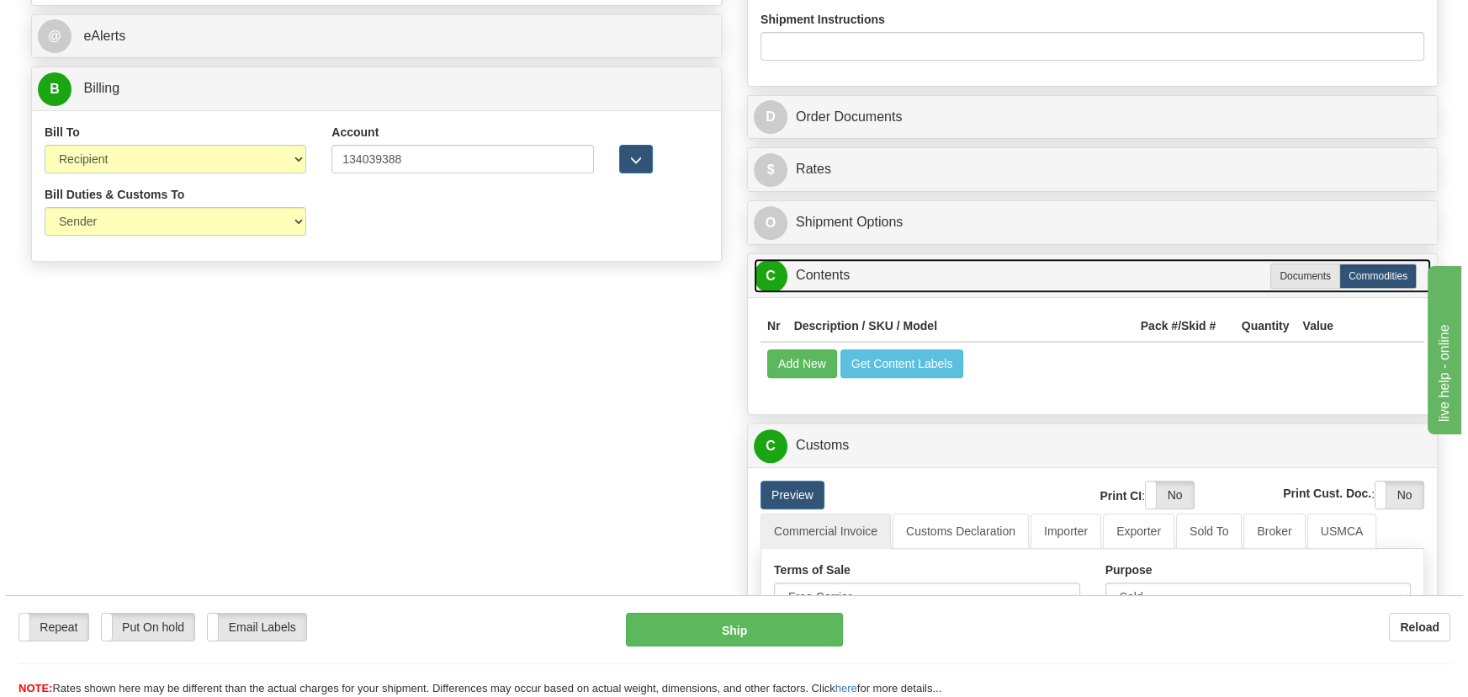
scroll to position [688, 0]
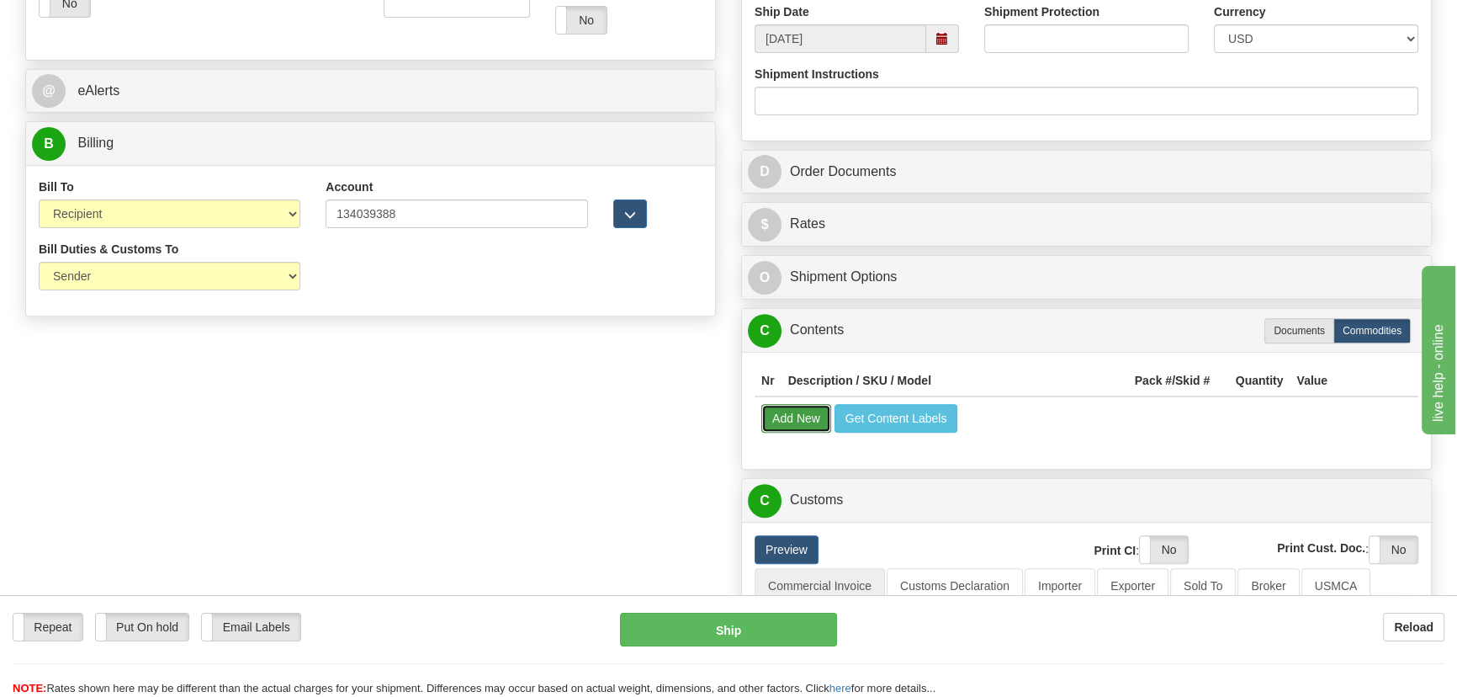
click at [810, 412] on button "Add New" at bounding box center [796, 418] width 70 height 29
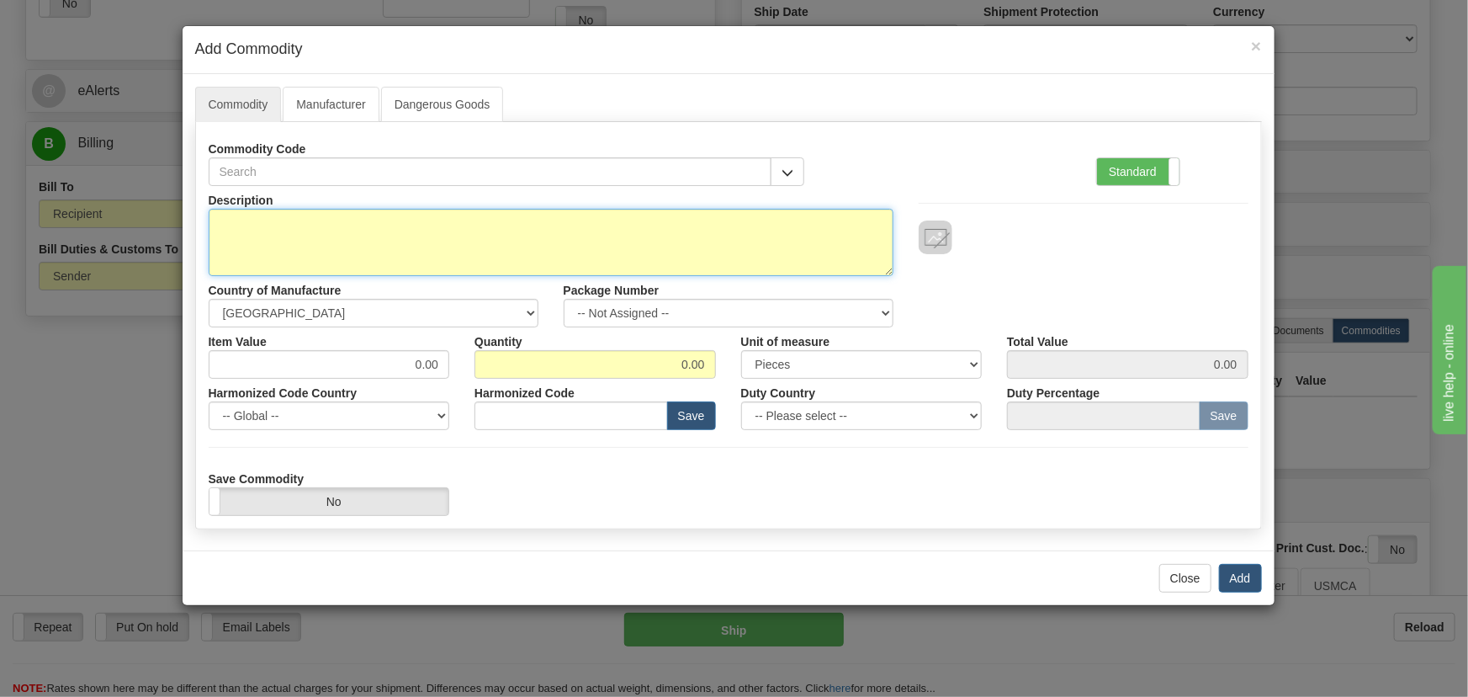
click at [303, 229] on textarea "Description" at bounding box center [551, 242] width 685 height 67
paste textarea "850EP5NNS5HNNALAMAPFBSENNB41042X"
type textarea "850EP5NNS5HNNALAMAPFBSENNB41042X"
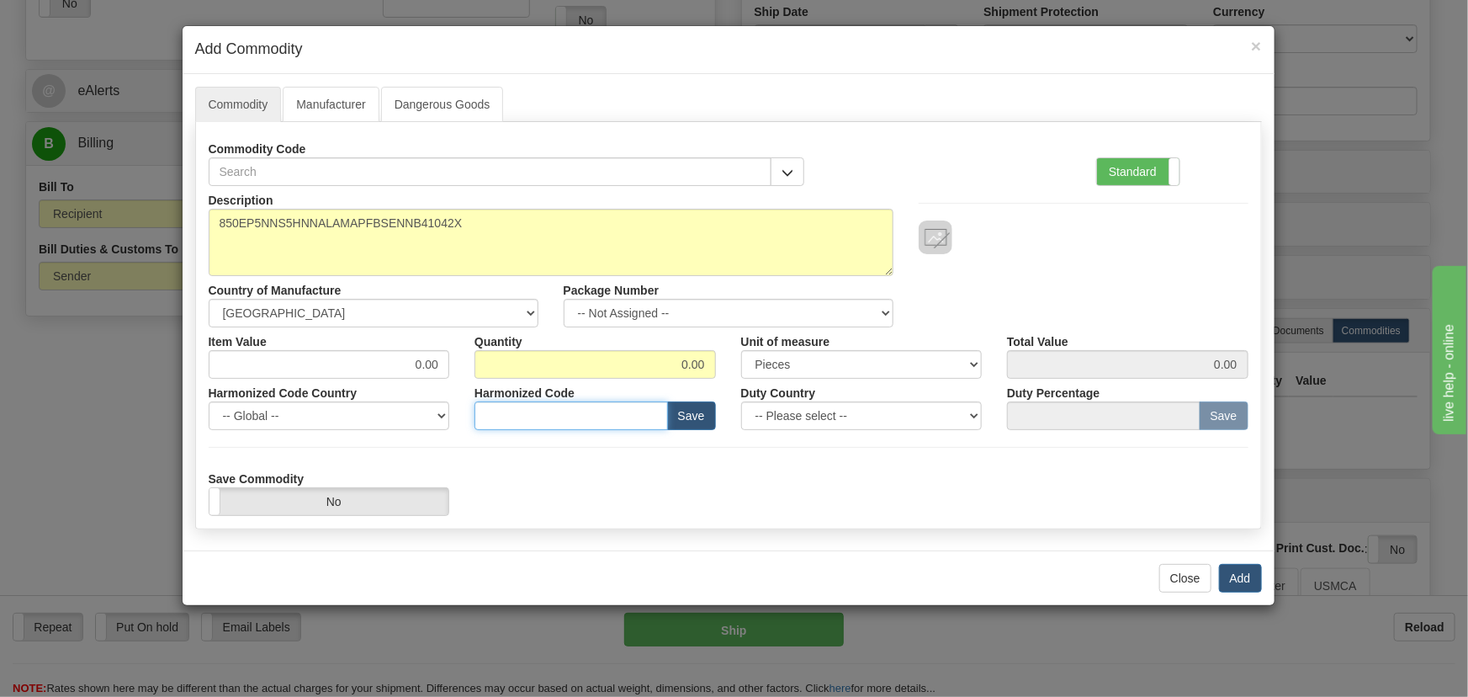
click at [584, 405] on input "text" at bounding box center [570, 415] width 193 height 29
paste input "8537.10.9160"
type input "8537.10.9160"
drag, startPoint x: 677, startPoint y: 366, endPoint x: 725, endPoint y: 378, distance: 49.4
click at [725, 378] on div "Description 850EP5NNS5HNNALAMAPFBSENNB41042X Country of Manufacture -- Unknown …" at bounding box center [729, 351] width 1040 height 330
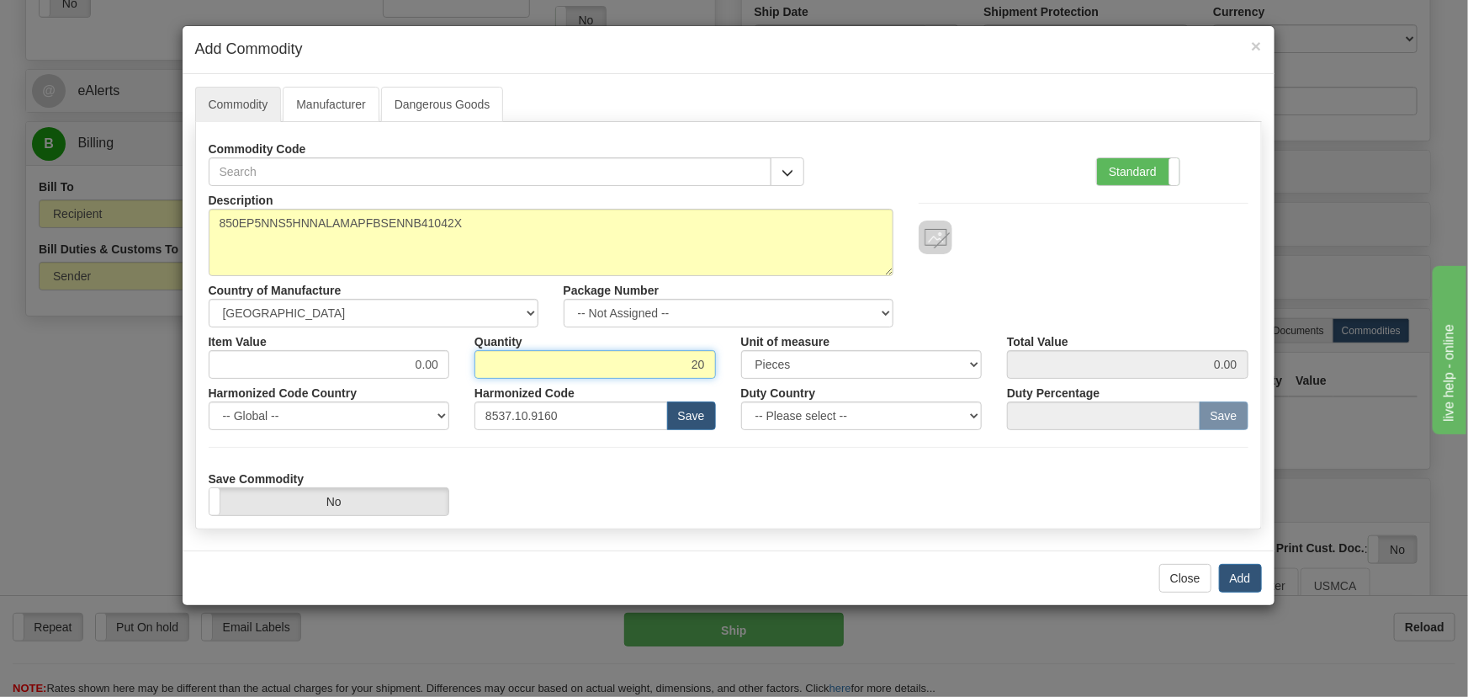
type input "20"
click at [1118, 172] on label "Standard" at bounding box center [1138, 171] width 82 height 27
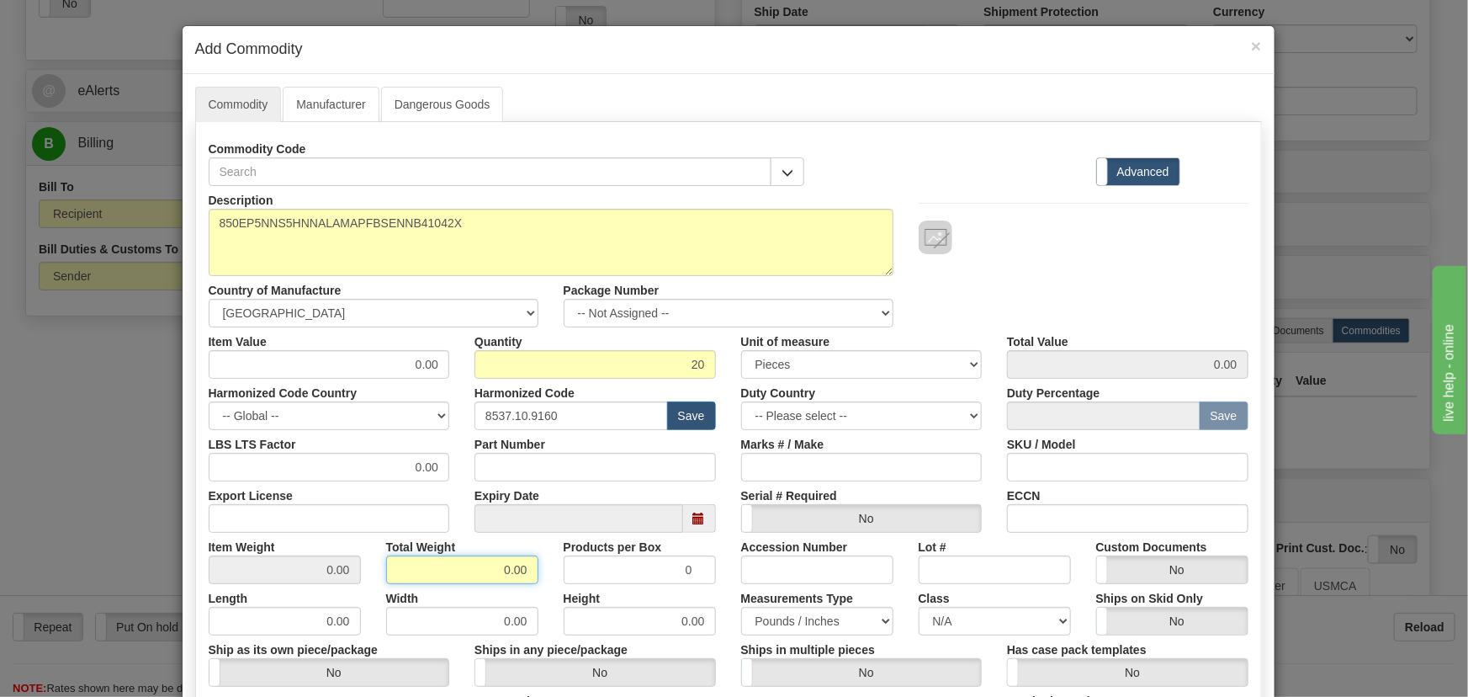
drag, startPoint x: 497, startPoint y: 583, endPoint x: 538, endPoint y: 615, distance: 52.2
click at [548, 611] on div "Description 850EP5NNS5HNNALAMAPFBSENNB41042X Country of Manufacture -- Unknown …" at bounding box center [729, 556] width 1040 height 740
type input "20"
type input "1.0000"
click at [1064, 314] on div "Description 850EP5NNS5HNNALAMAPFBSENNB41042X Country of Manufacture -- Unknown …" at bounding box center [728, 256] width 1065 height 141
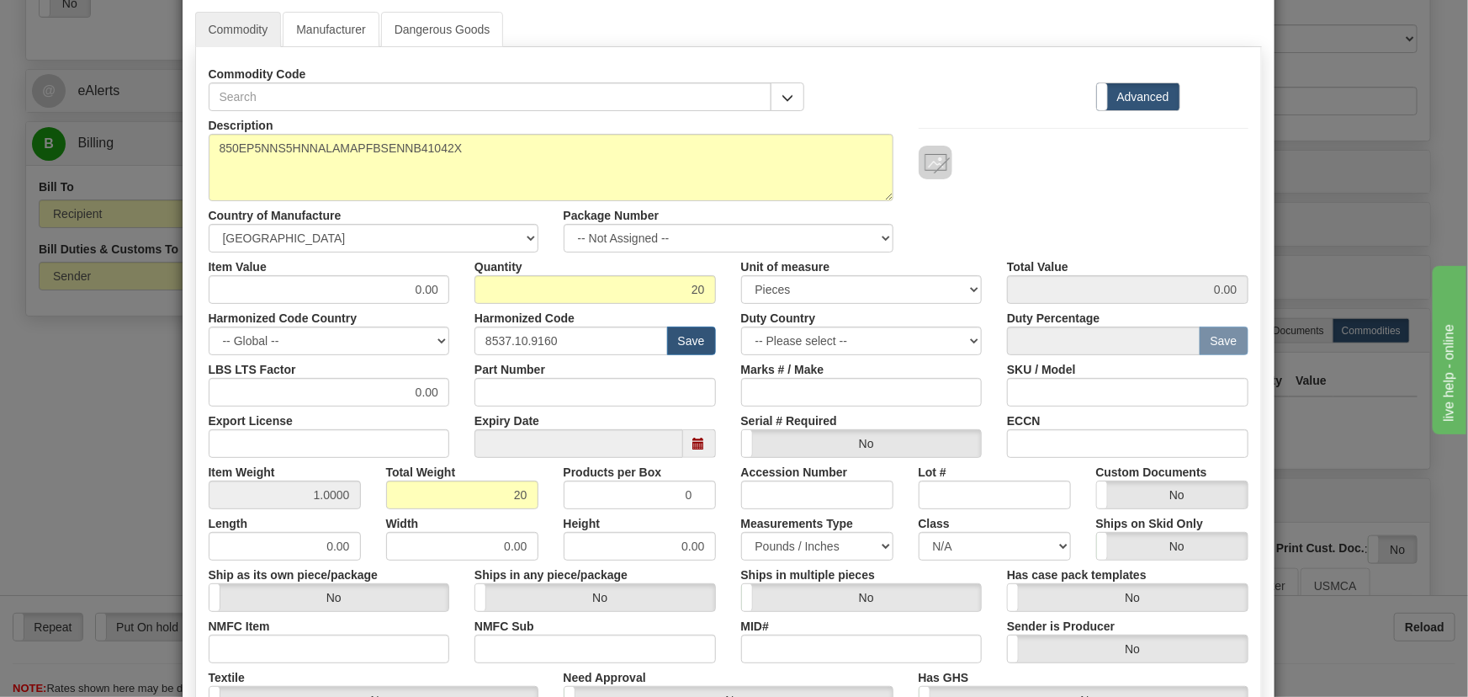
scroll to position [305, 0]
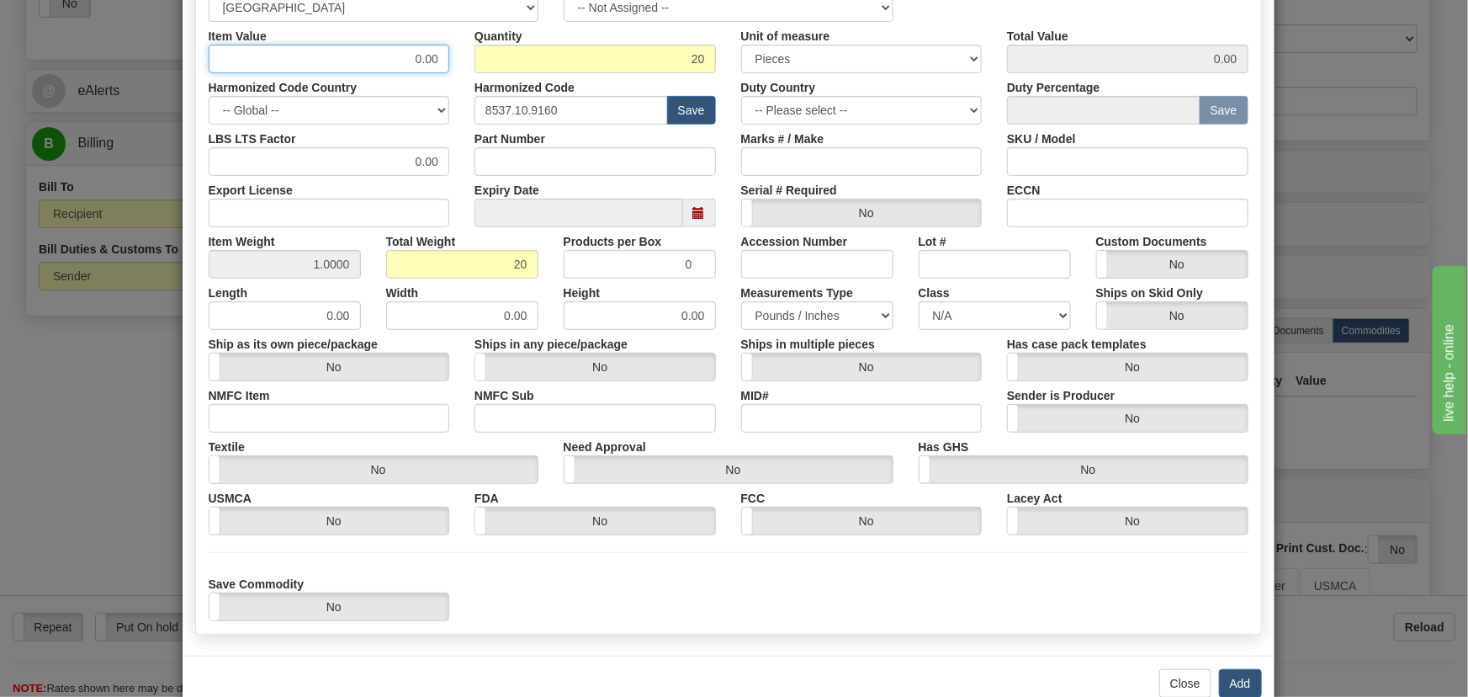
drag, startPoint x: 389, startPoint y: 59, endPoint x: 474, endPoint y: 78, distance: 86.3
click at [474, 78] on div "Description 850EP5NNS5HNNALAMAPFBSENNB41042X Country of Manufacture -- Unknown …" at bounding box center [729, 251] width 1040 height 740
paste input "4.767,08"
type input "4767.08"
type input "95341.60"
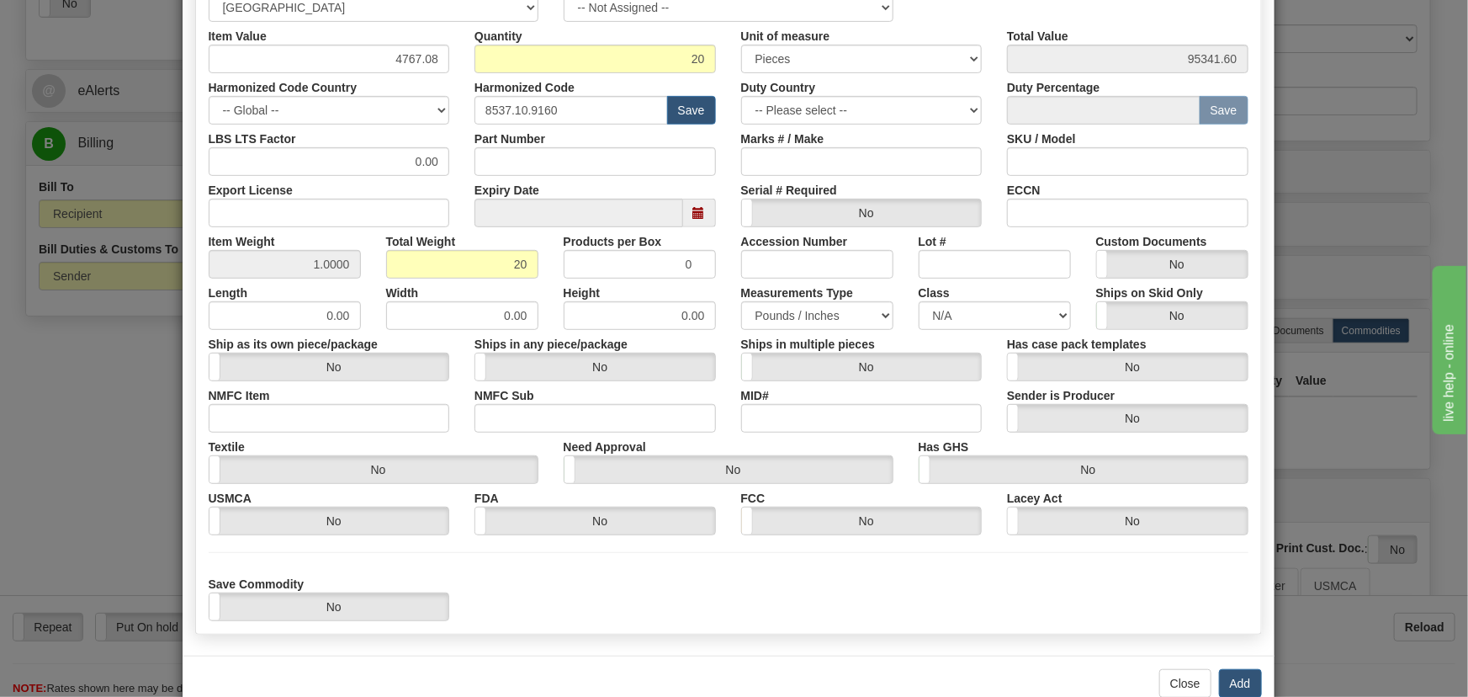
click at [730, 79] on div "Duty Country -- Please select -- [GEOGRAPHIC_DATA] [GEOGRAPHIC_DATA] [GEOGRAPHI…" at bounding box center [862, 98] width 267 height 51
click at [1233, 681] on button "Add" at bounding box center [1240, 683] width 43 height 29
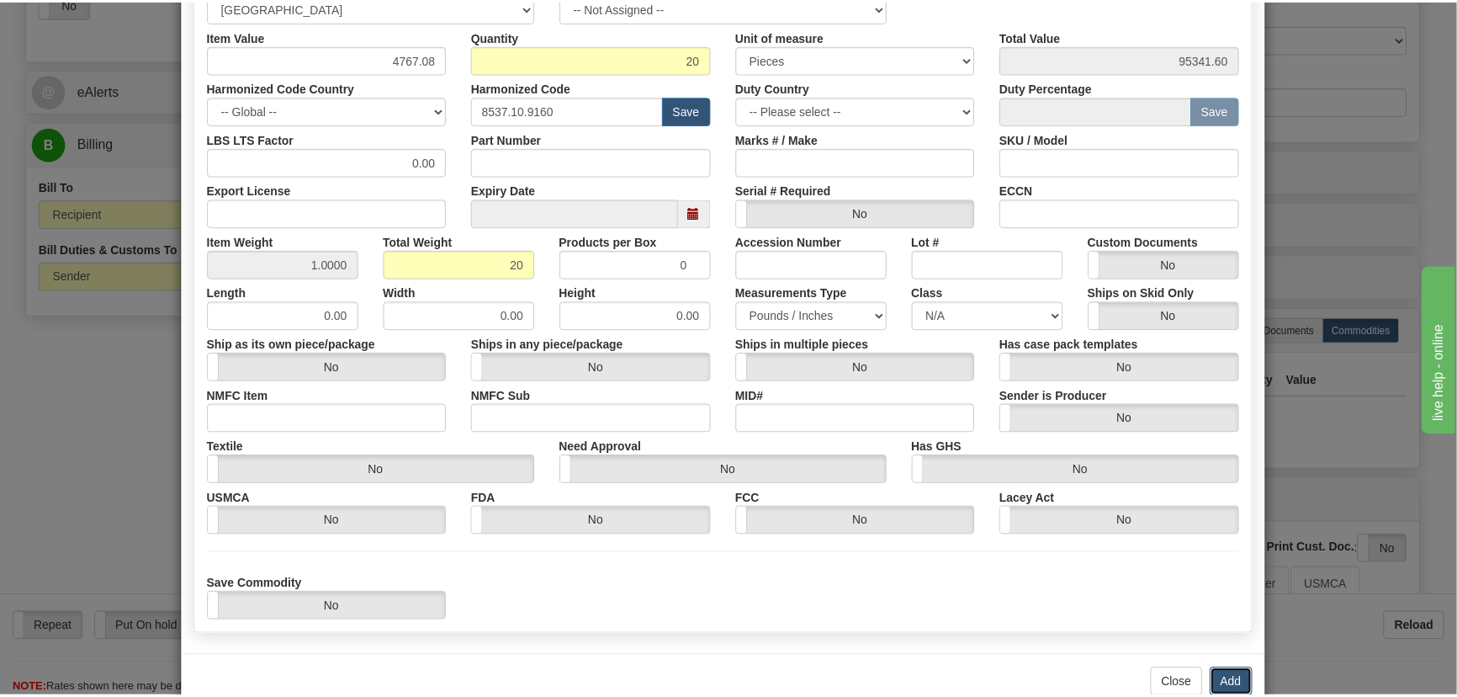
scroll to position [0, 0]
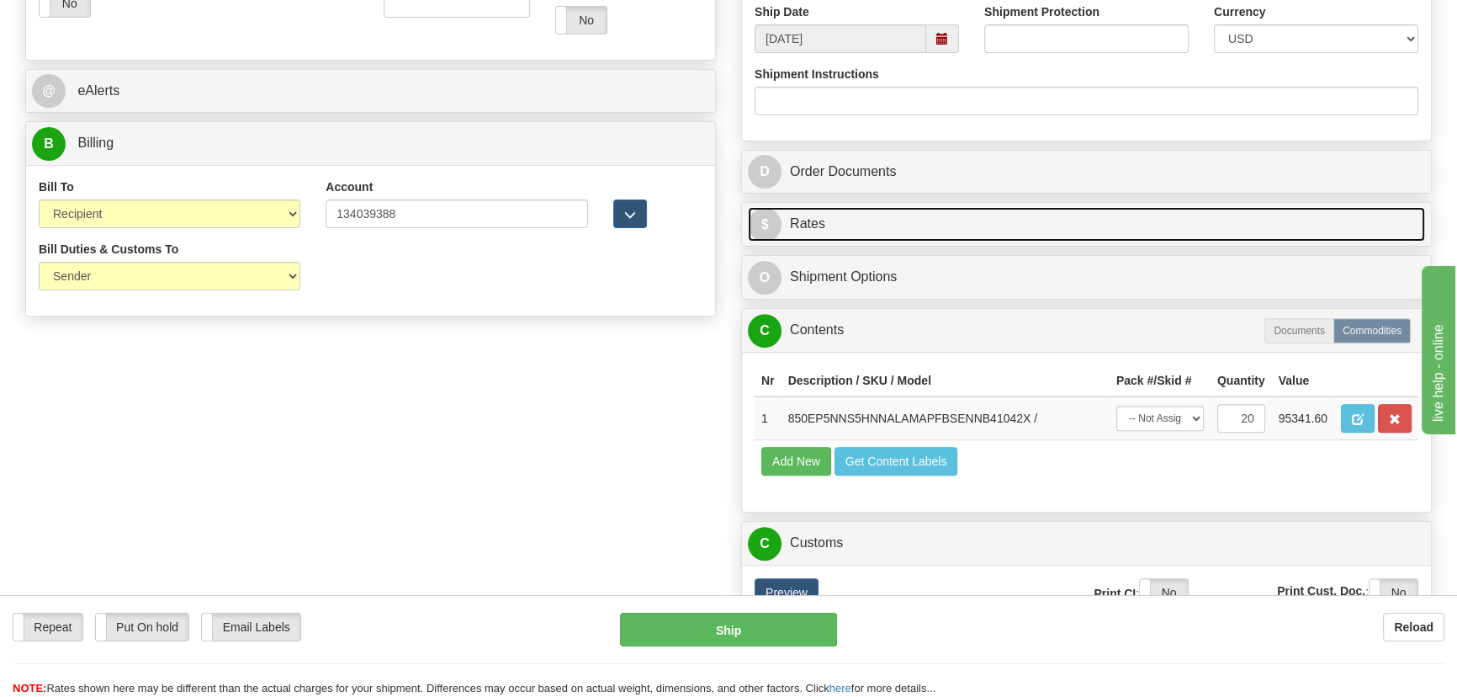
click at [1321, 230] on link "$ Rates" at bounding box center [1086, 224] width 677 height 34
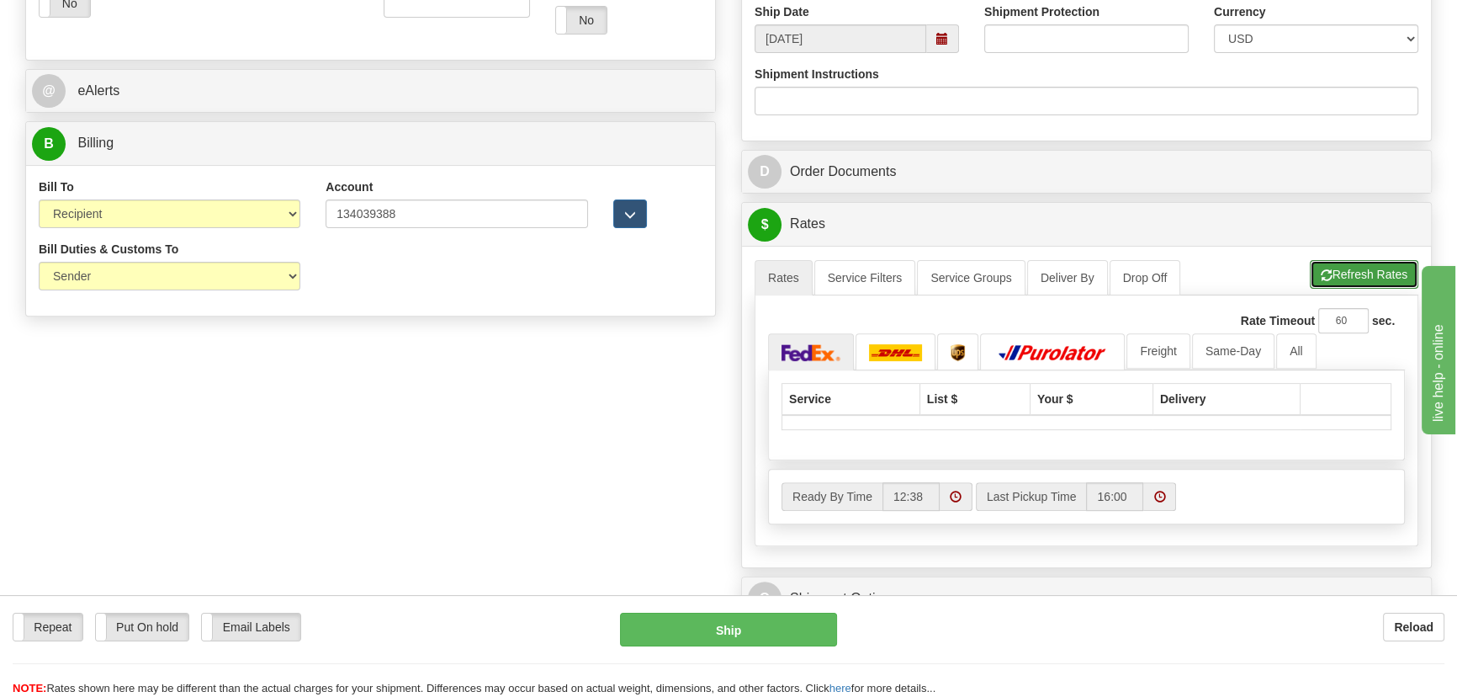
click at [1355, 268] on button "Refresh Rates" at bounding box center [1364, 274] width 109 height 29
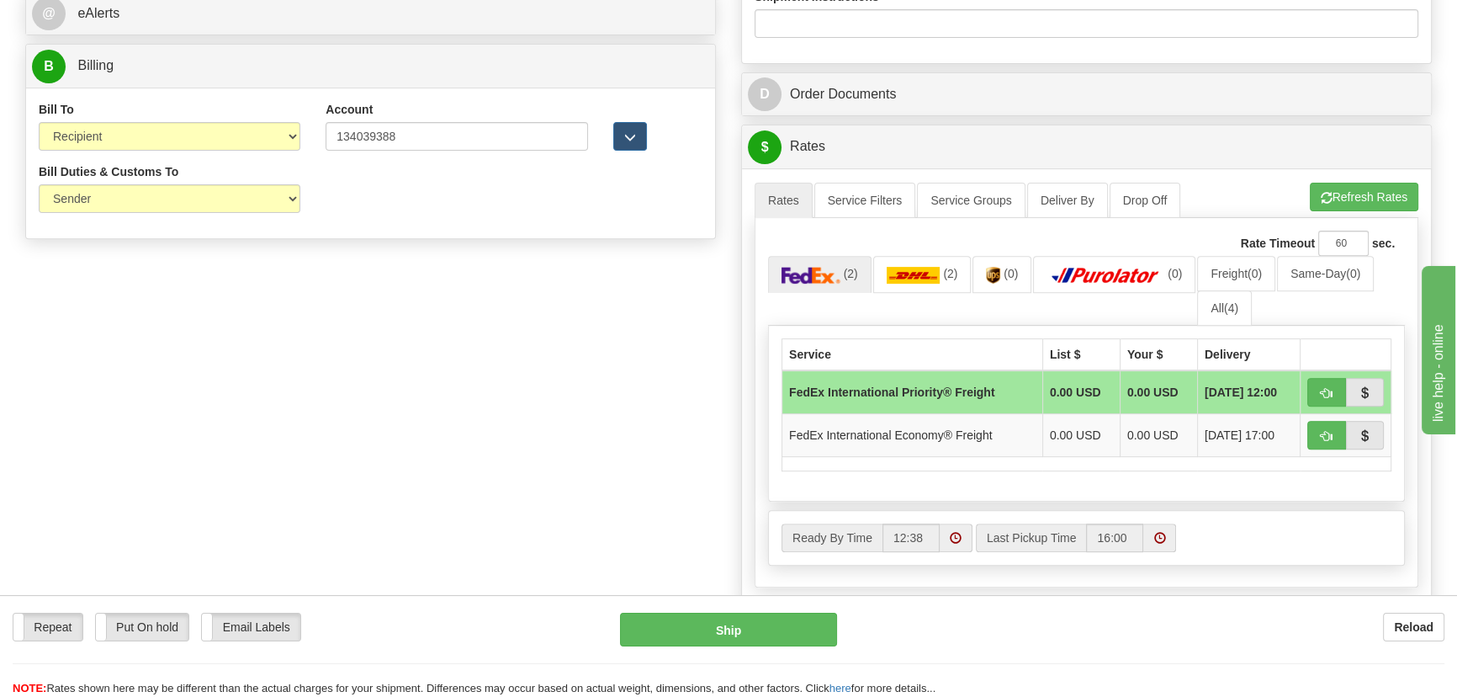
scroll to position [841, 0]
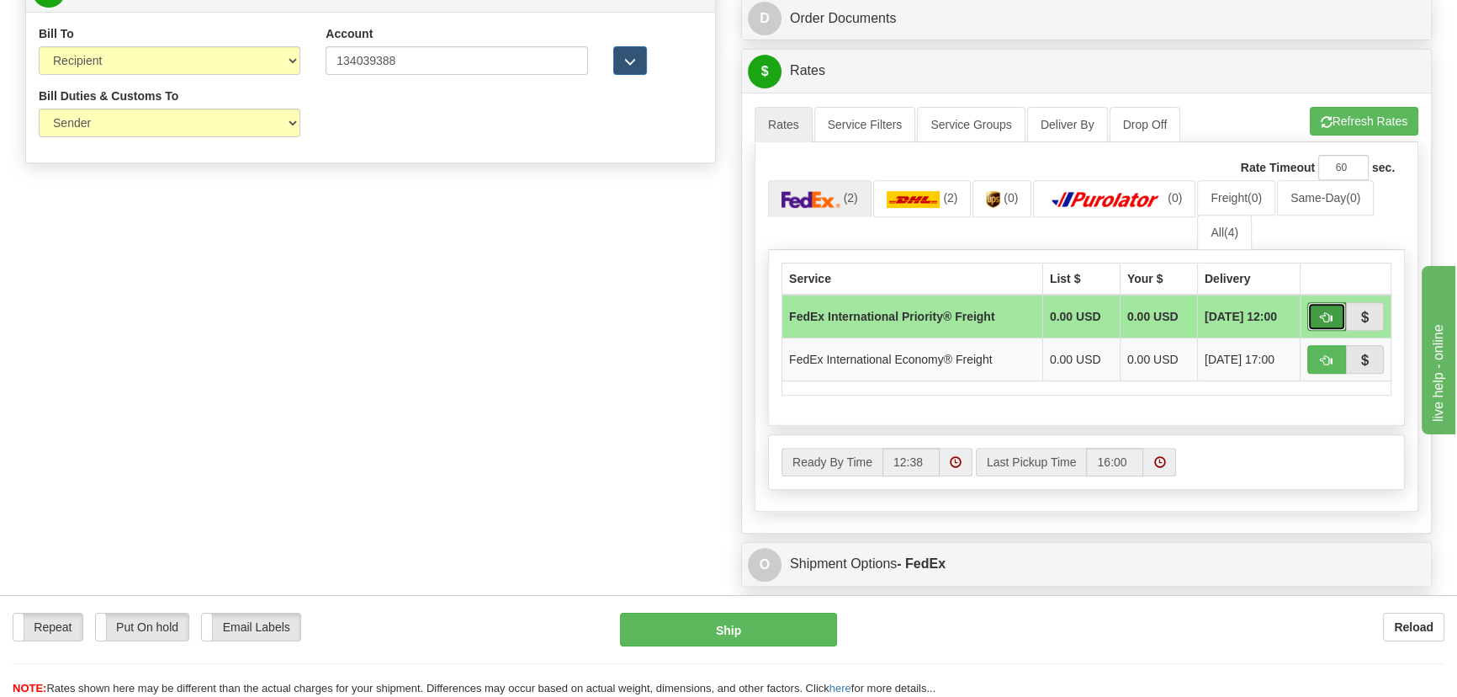
click at [1330, 315] on span "button" at bounding box center [1327, 317] width 12 height 11
type input "70"
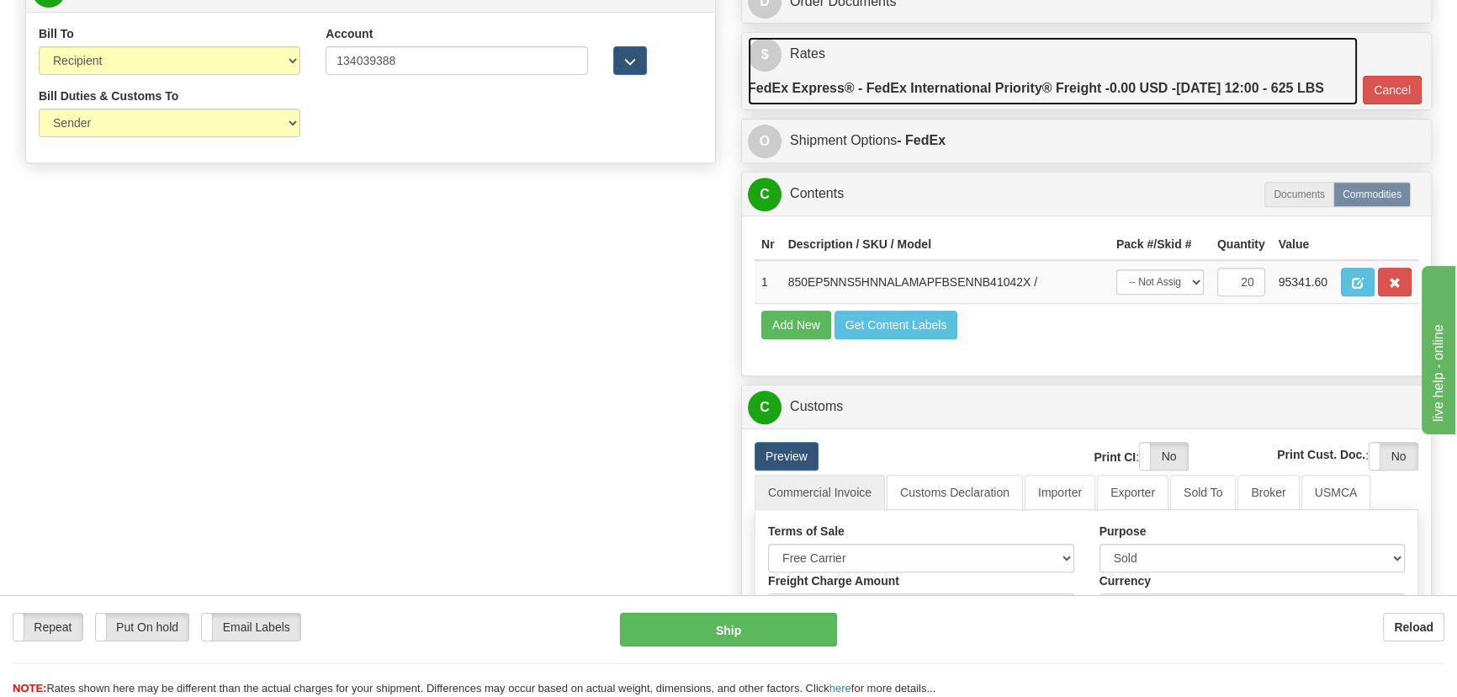
click at [1237, 42] on link "$ Rates FedEx Express® - FedEx International Priority® Freight - 0.00 USD - [DA…" at bounding box center [1053, 71] width 610 height 68
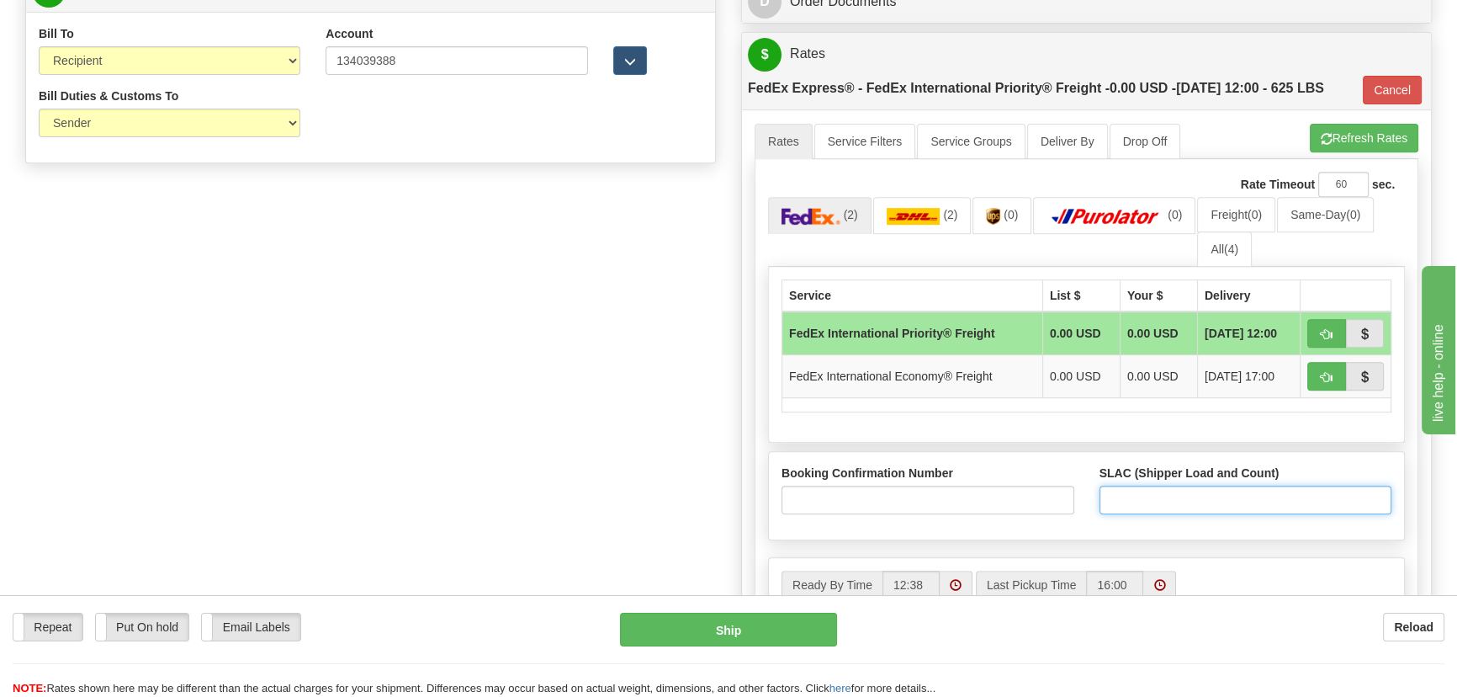
click at [1169, 504] on input "SLAC (Shipper Load and Count)" at bounding box center [1245, 499] width 293 height 29
type input "1"
click at [961, 499] on input "Booking Confirmation Number" at bounding box center [928, 499] width 293 height 29
click at [962, 496] on input "Booking Confirmation Number" at bounding box center [928, 499] width 293 height 29
paste input "2522781132"
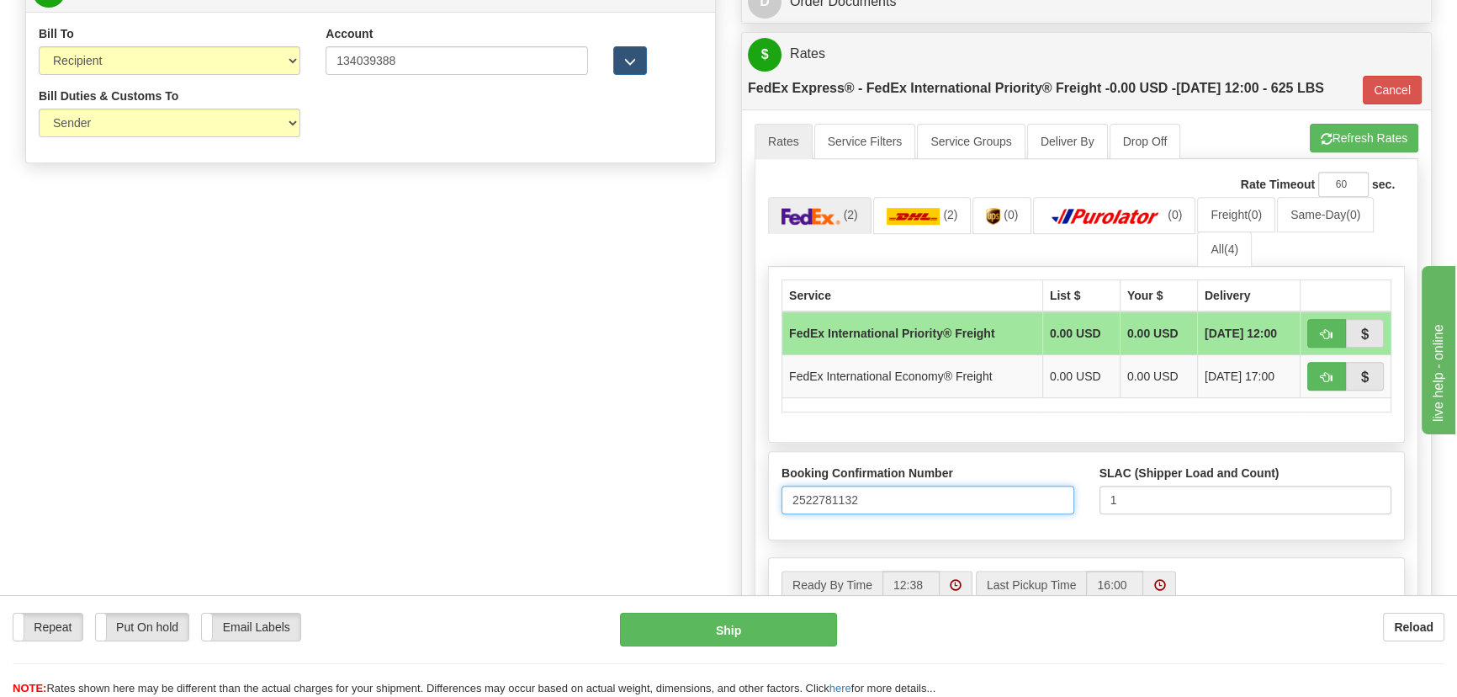
type input "2522781132"
click at [556, 327] on div "Order # S Sender Default" at bounding box center [729, 452] width 1432 height 2382
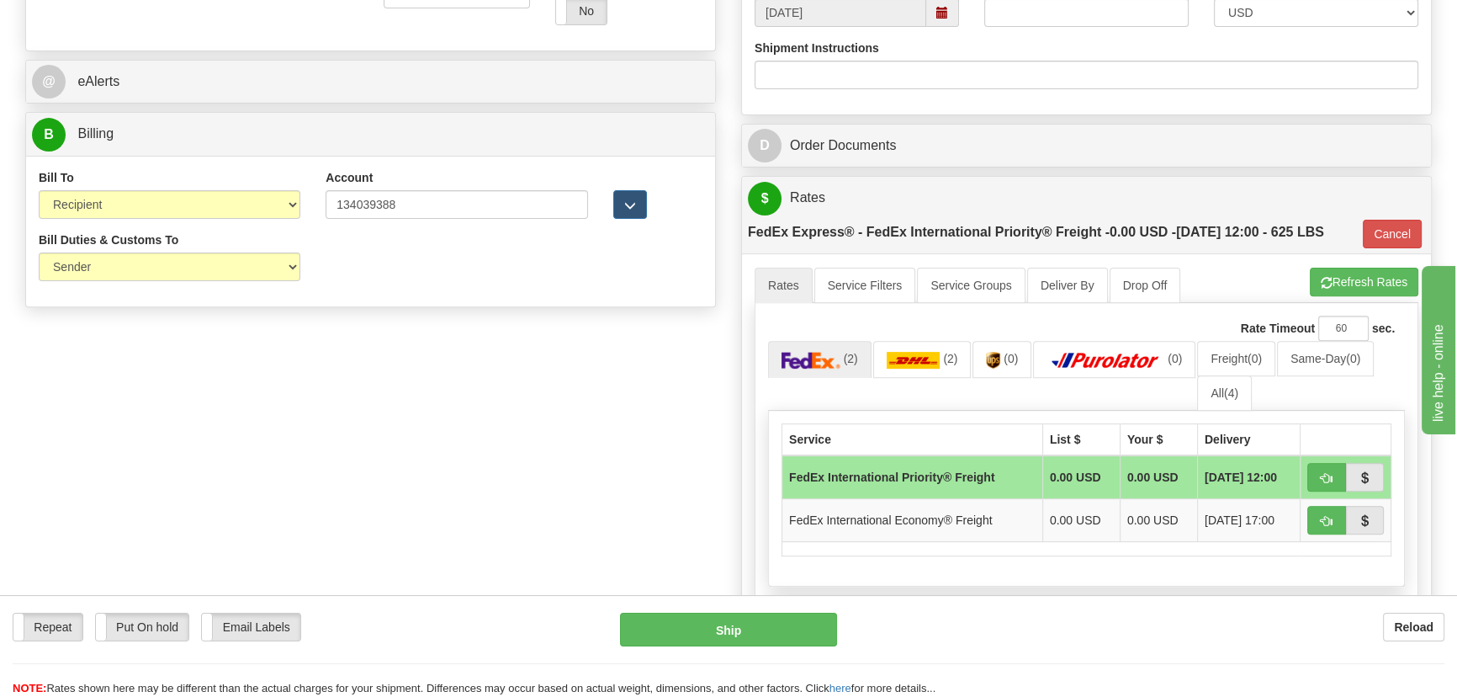
scroll to position [705, 0]
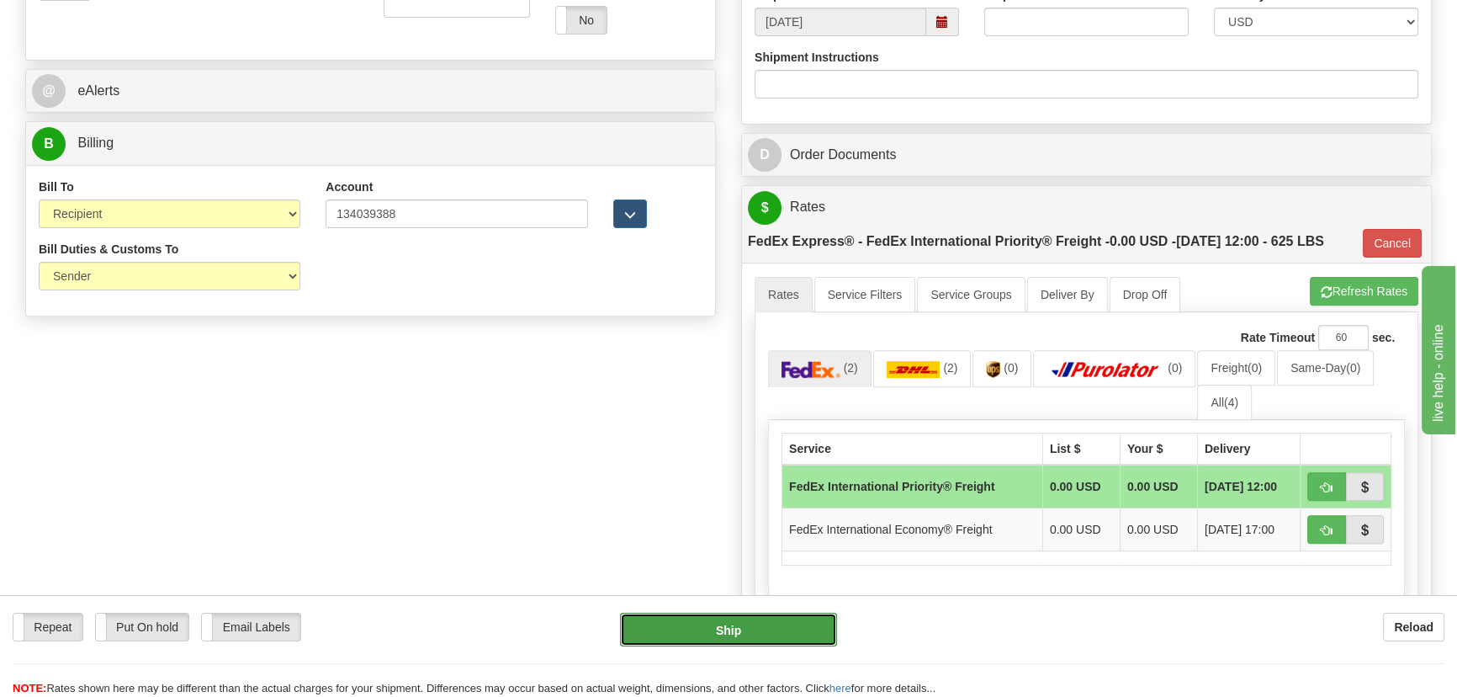
click at [723, 631] on button "Ship" at bounding box center [729, 629] width 218 height 34
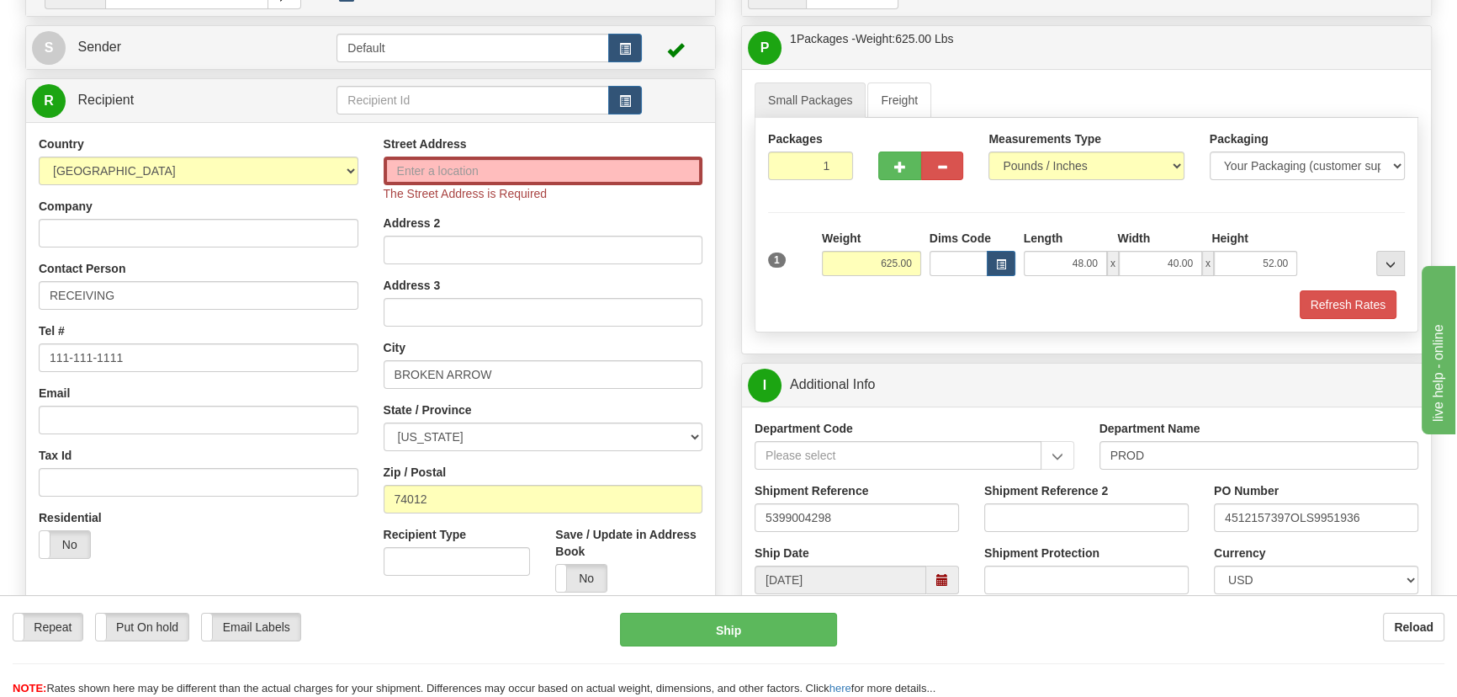
scroll to position [93, 0]
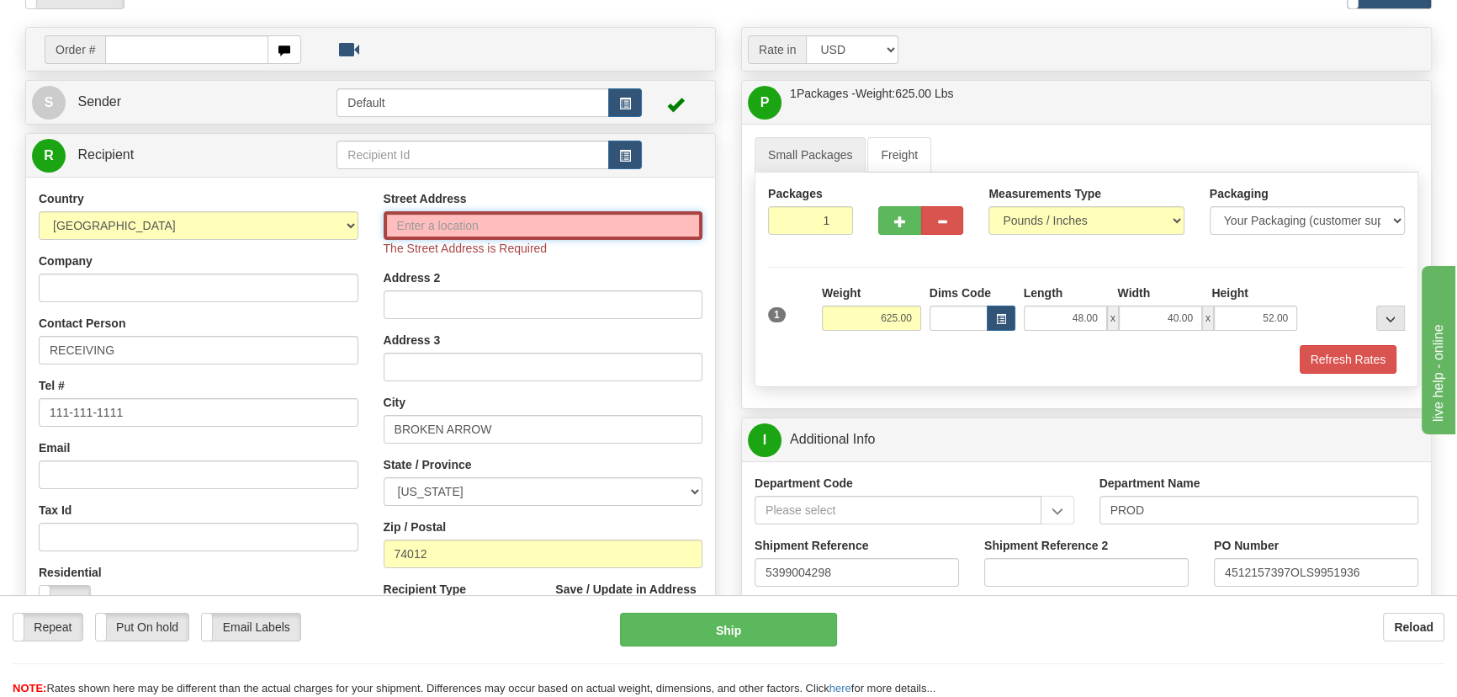
click at [517, 227] on input "Street Address" at bounding box center [544, 225] width 320 height 29
paste input "[STREET_ADDRESS]"
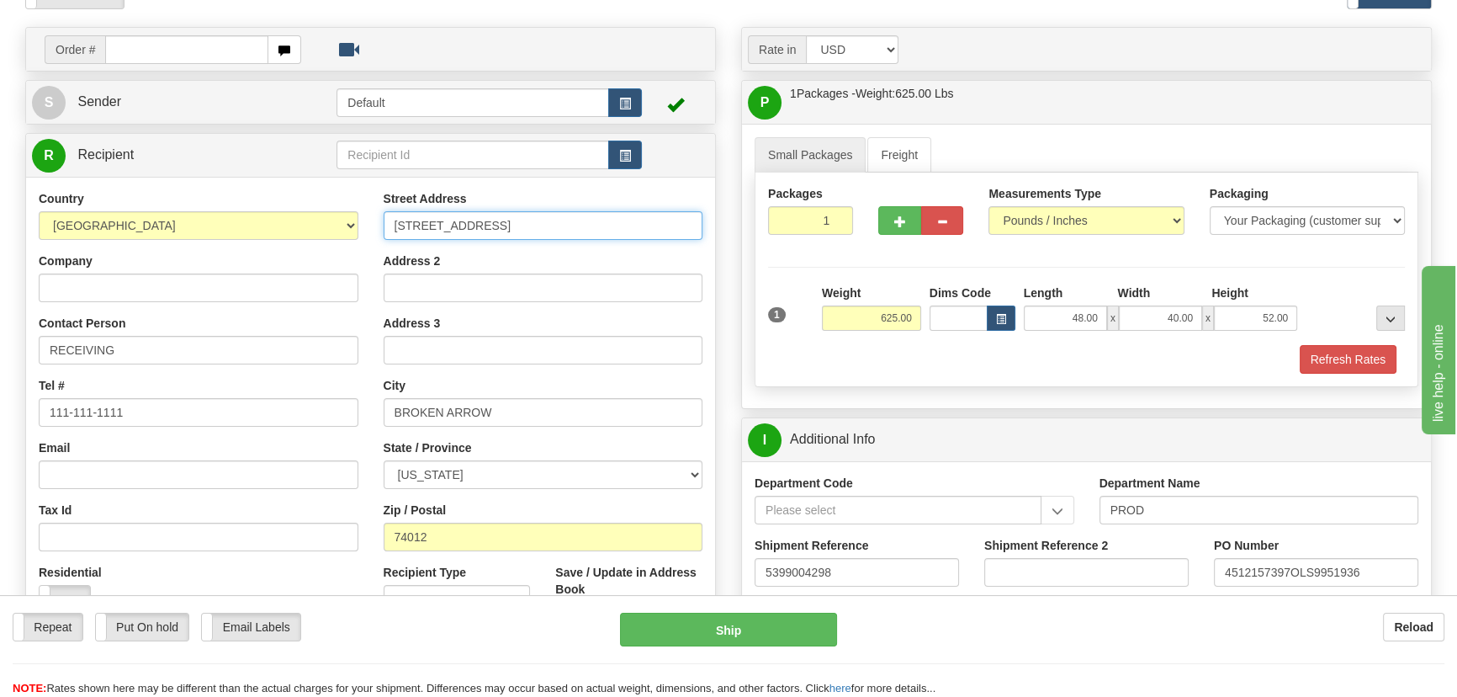
type input "[STREET_ADDRESS]"
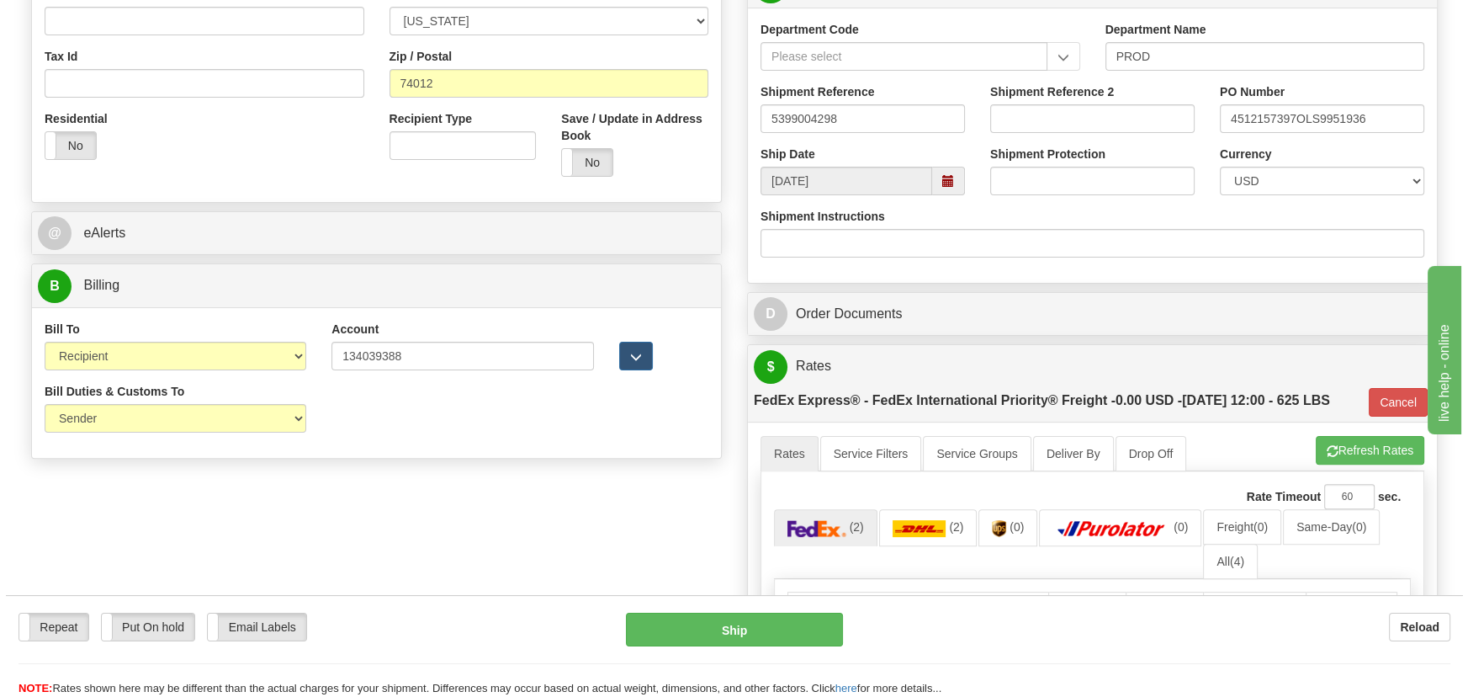
scroll to position [628, 0]
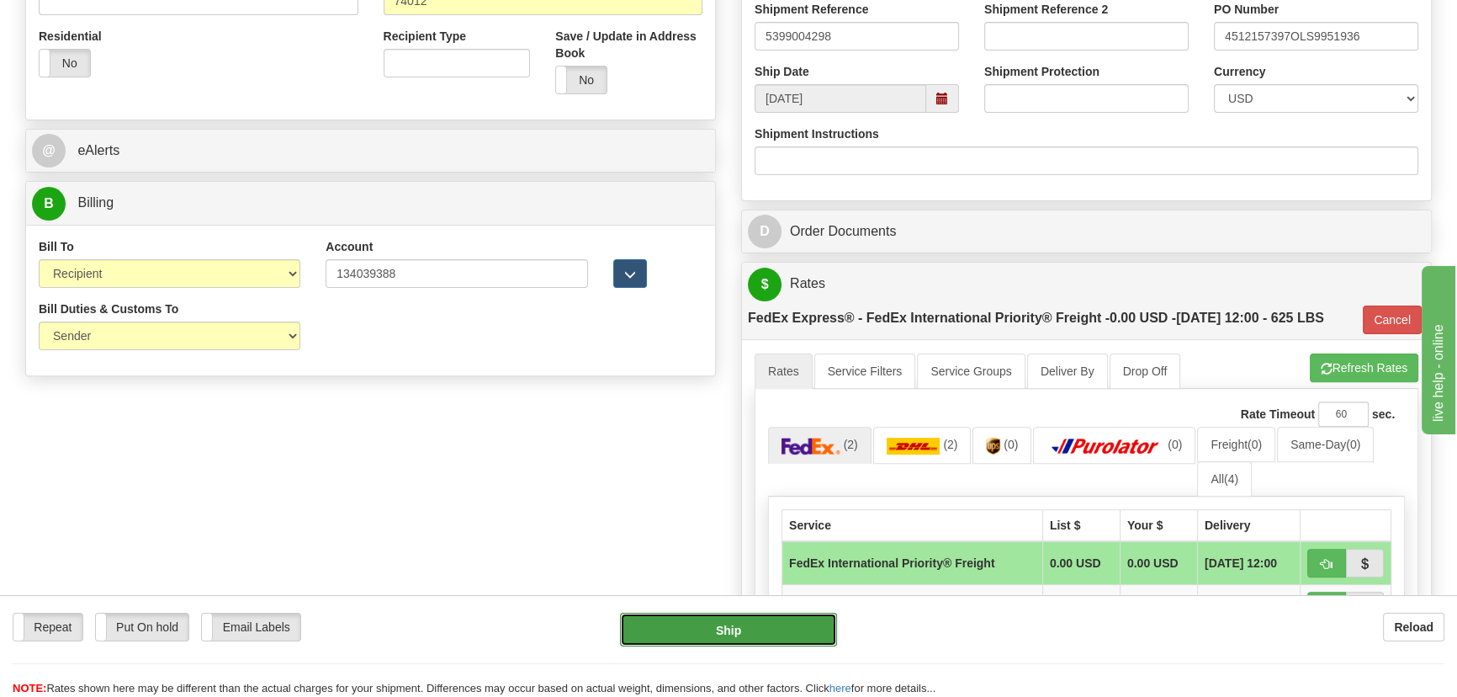
click at [726, 634] on button "Ship" at bounding box center [729, 629] width 218 height 34
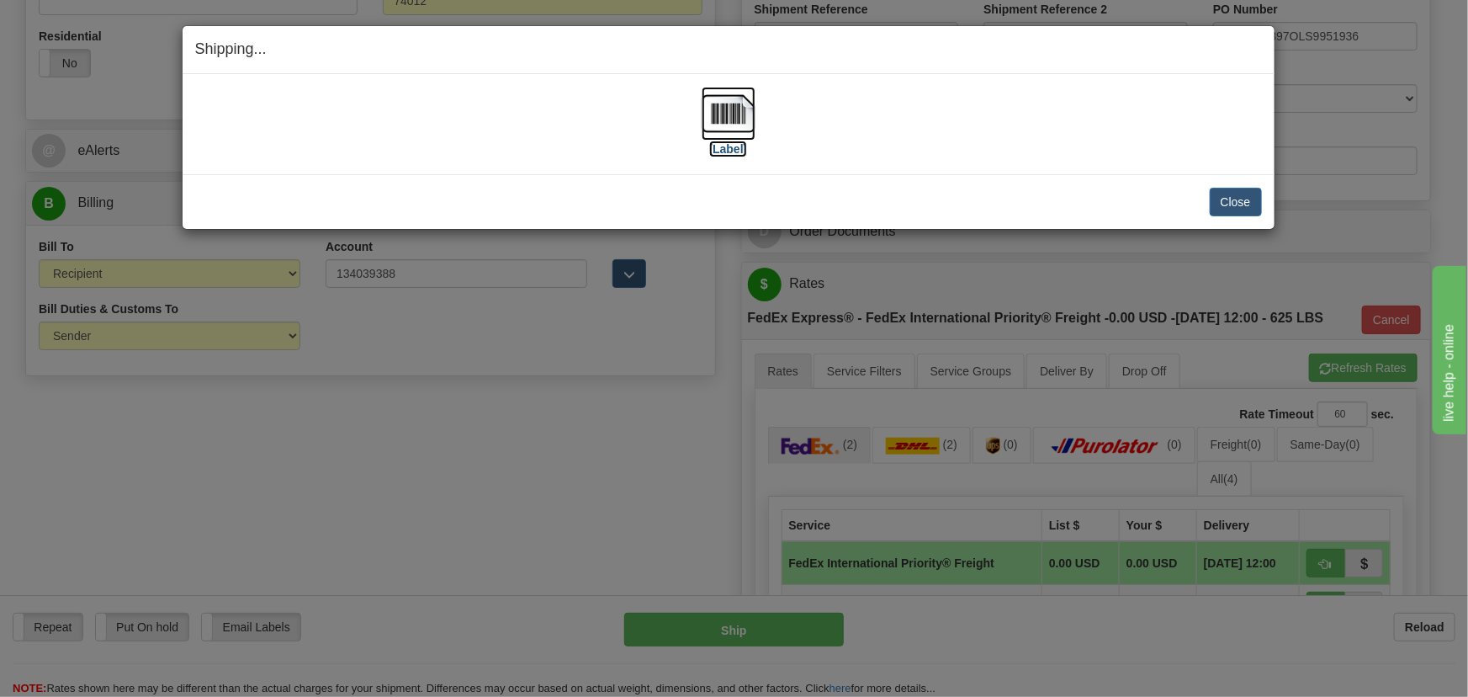
click at [716, 104] on img at bounding box center [729, 114] width 54 height 54
click at [1225, 203] on button "Close" at bounding box center [1236, 202] width 52 height 29
